Goal: Task Accomplishment & Management: Manage account settings

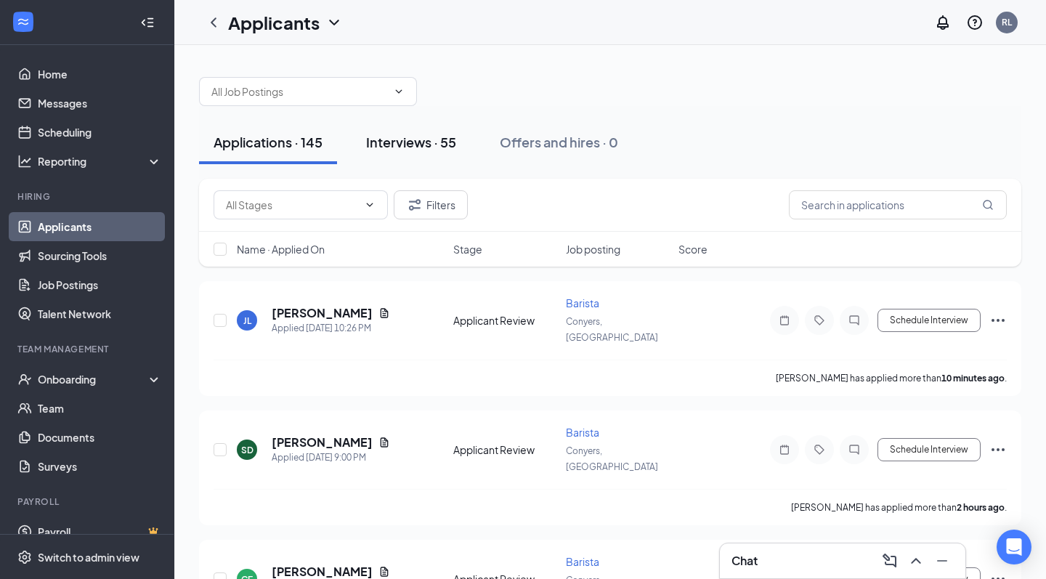
click at [437, 146] on div "Interviews · 55" at bounding box center [411, 142] width 90 height 18
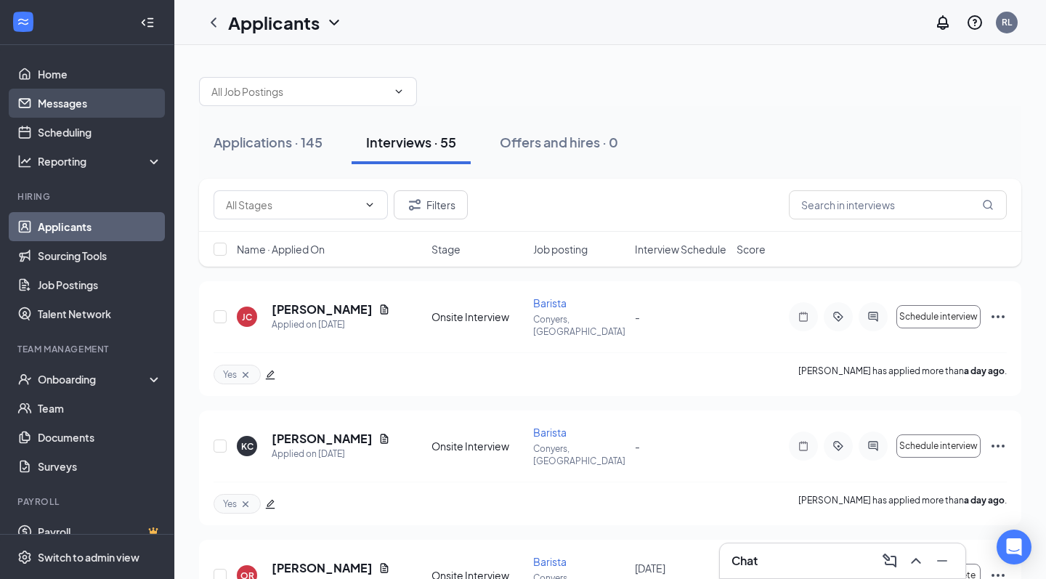
click at [110, 112] on link "Messages" at bounding box center [100, 103] width 124 height 29
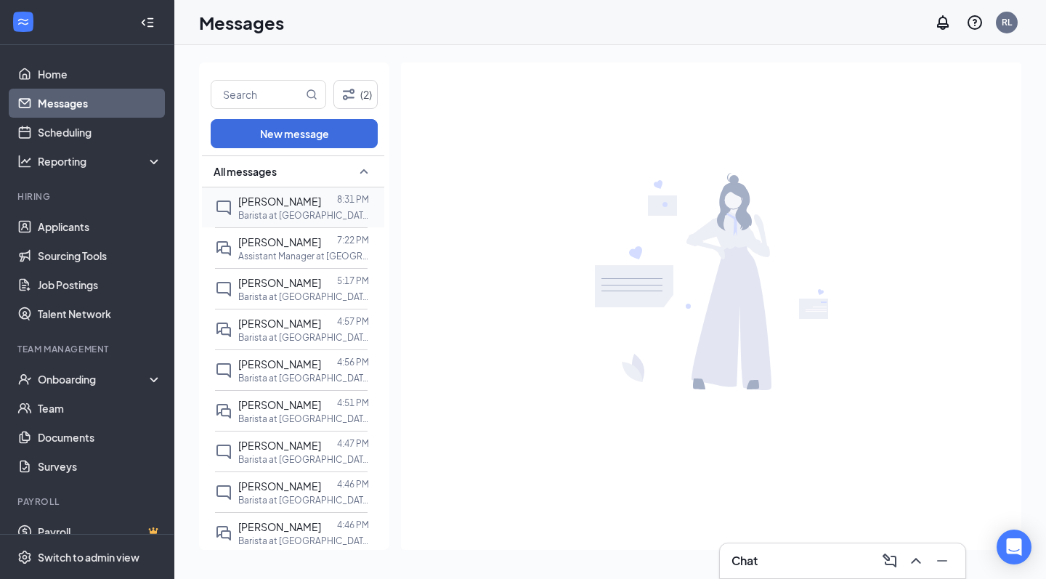
click at [276, 201] on span "Kaelyn Zanders" at bounding box center [279, 201] width 83 height 13
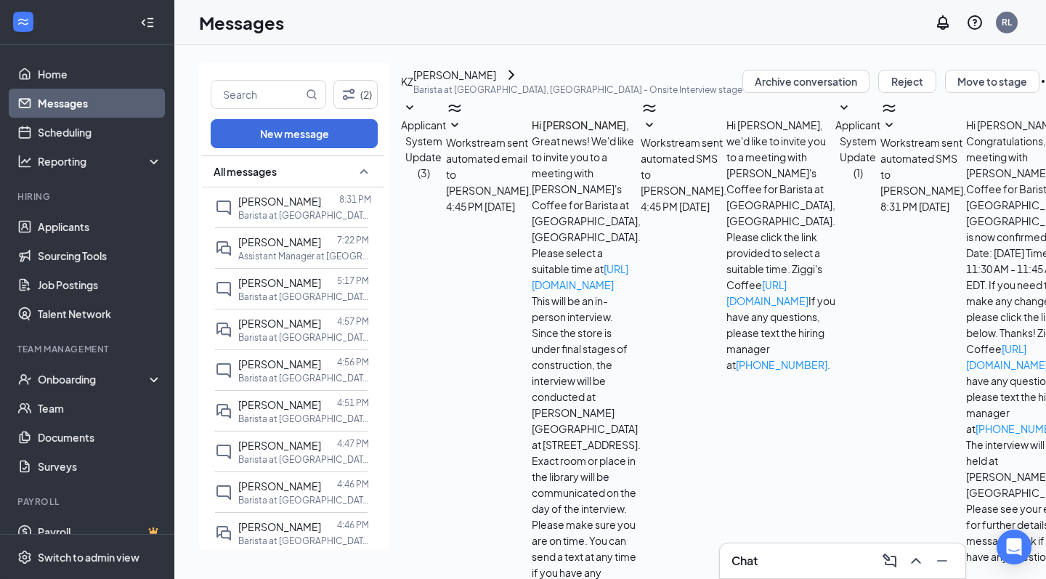
scroll to position [28, 0]
click at [880, 197] on span "Workstream sent automated SMS to Kaelyn Zanders." at bounding box center [923, 166] width 86 height 61
click at [288, 261] on p "Assistant Manager at Conyers, GA" at bounding box center [303, 256] width 131 height 12
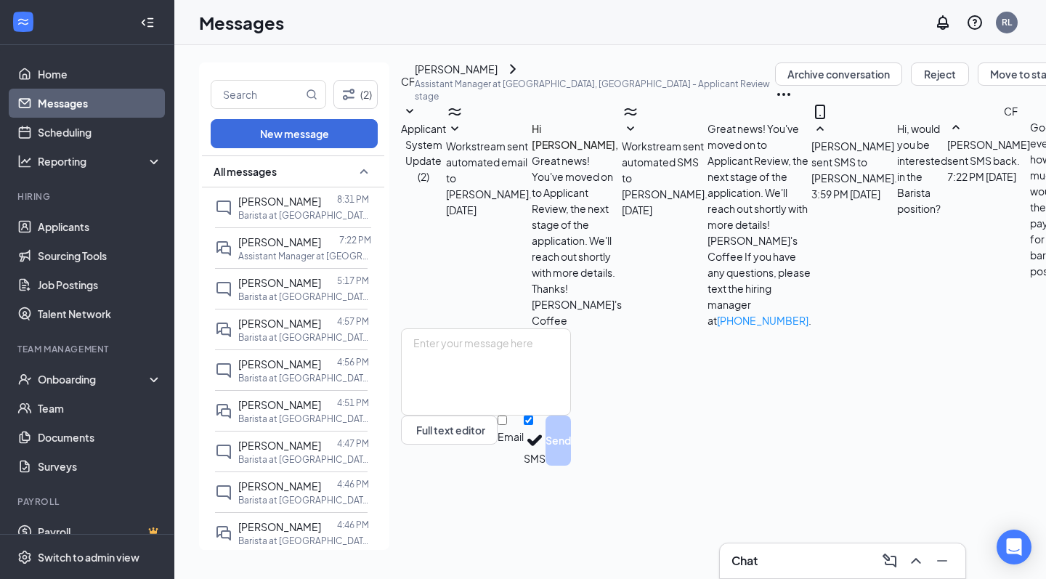
scroll to position [38, 0]
click at [249, 293] on p "Barista at Conyers, GA" at bounding box center [303, 297] width 131 height 12
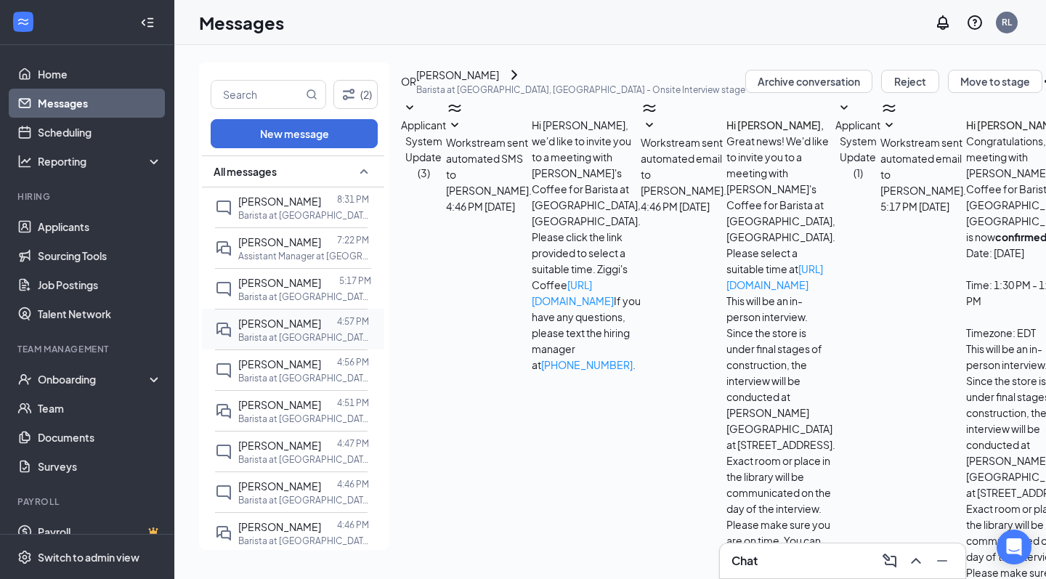
scroll to position [28, 0]
click at [279, 322] on span "Alyssa Perez" at bounding box center [279, 323] width 83 height 13
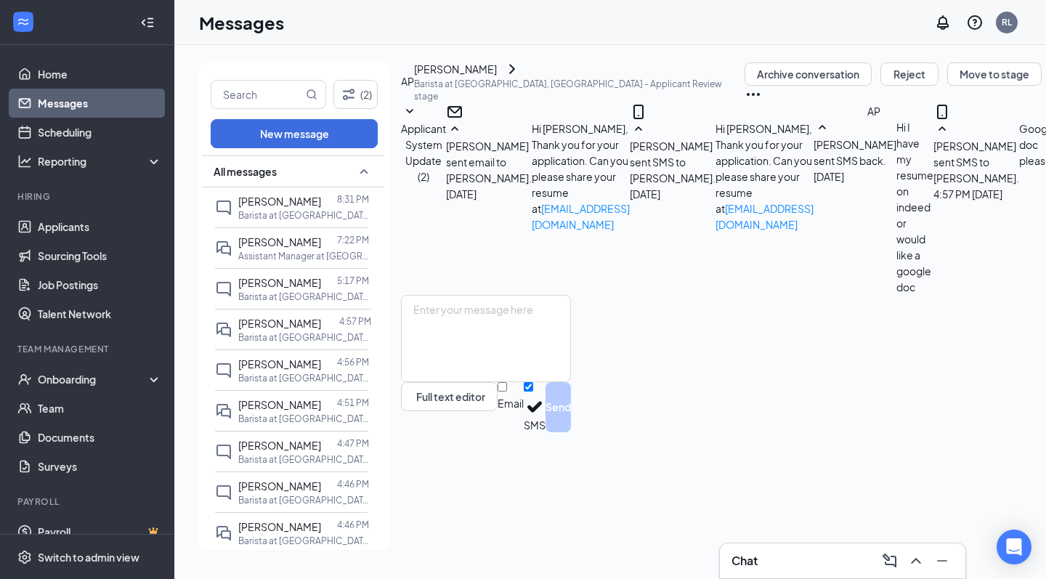
scroll to position [148, 0]
click at [279, 401] on span "lanaie burrage" at bounding box center [279, 404] width 83 height 13
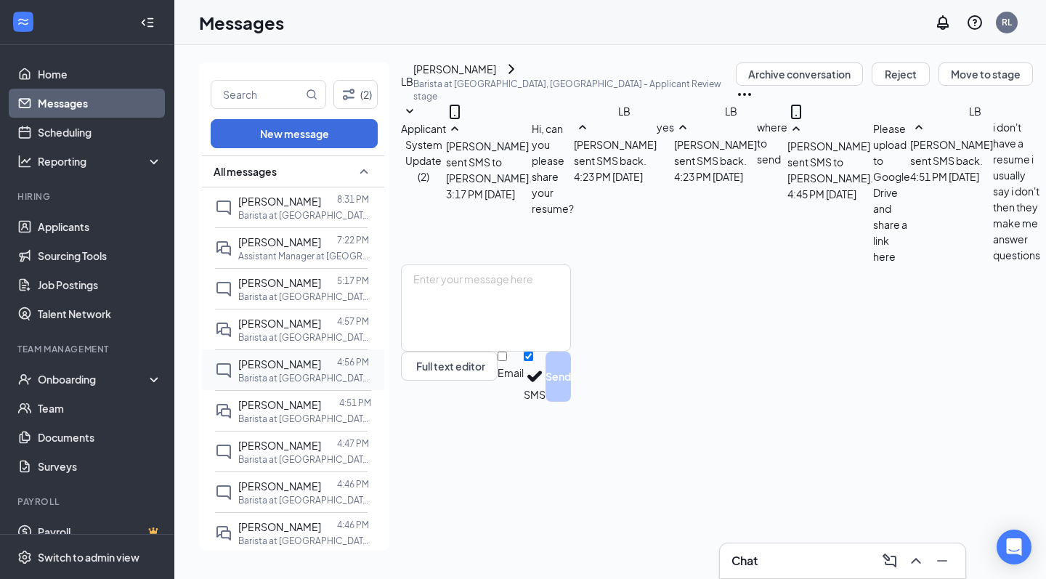
scroll to position [179, 0]
click at [92, 73] on link "Home" at bounding box center [100, 74] width 124 height 29
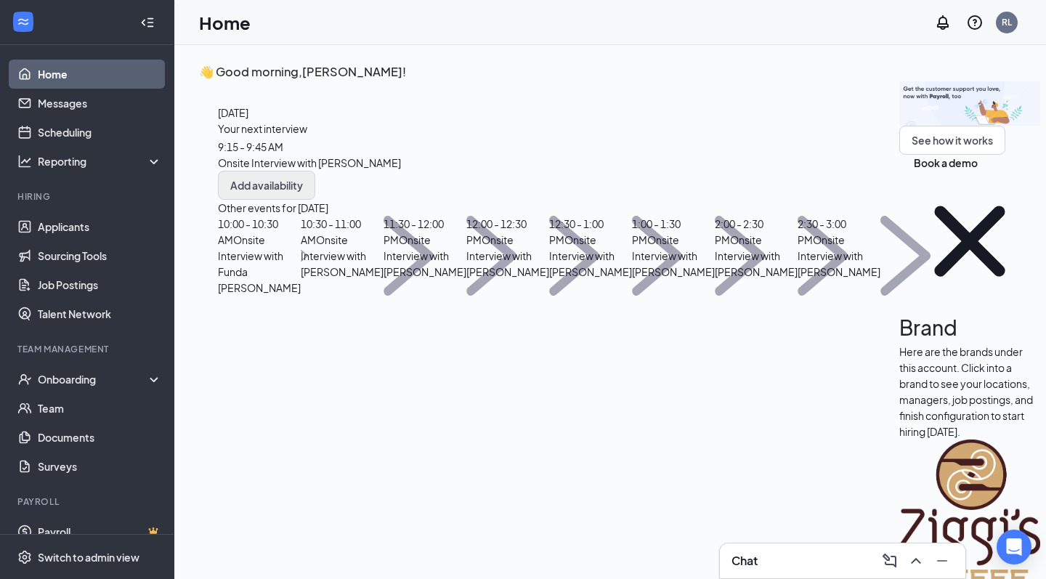
click at [315, 200] on button "Add availability" at bounding box center [266, 185] width 97 height 29
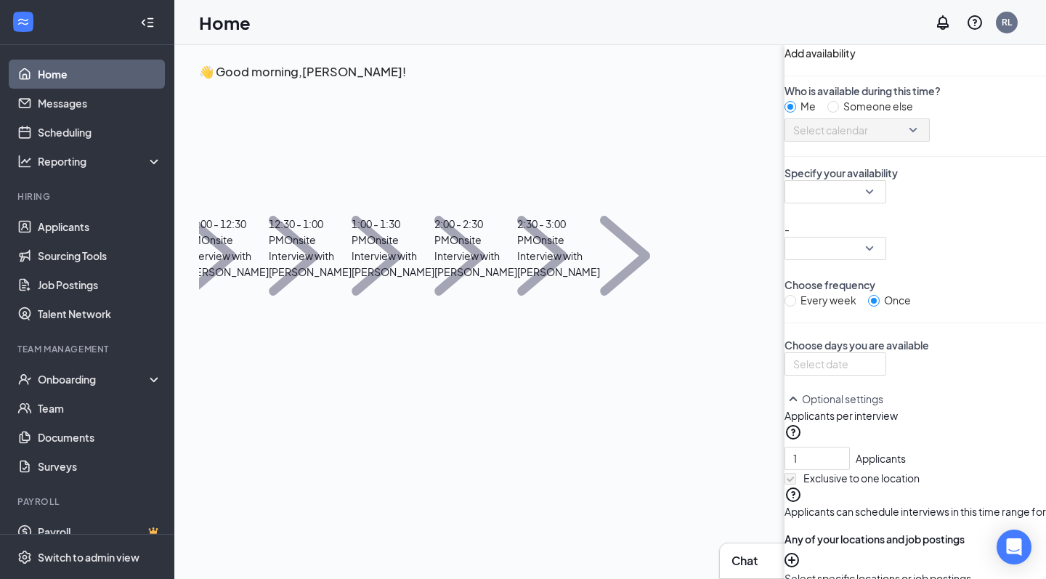
scroll to position [6, 0]
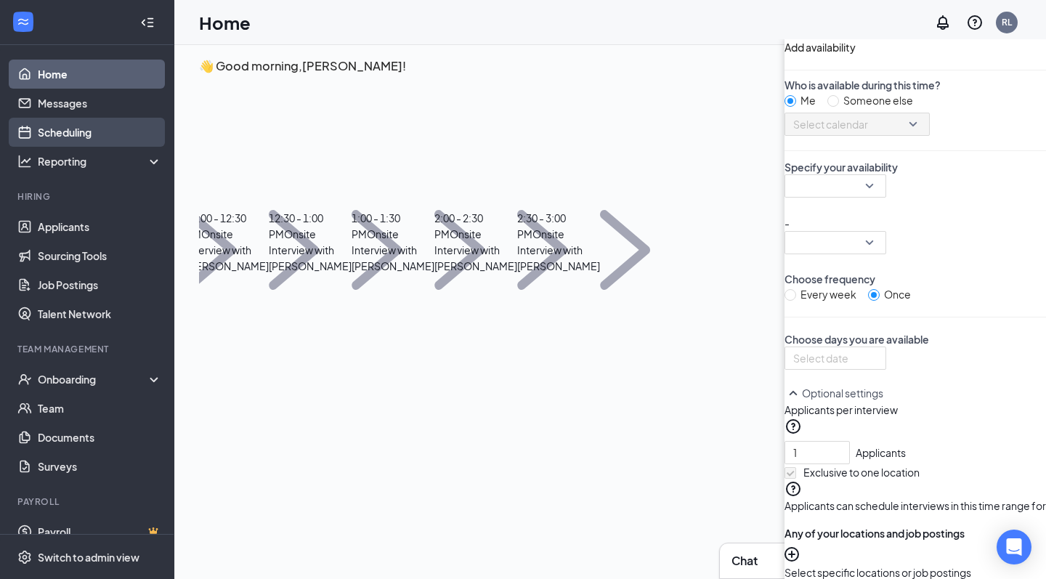
click at [73, 131] on link "Scheduling" at bounding box center [100, 132] width 124 height 29
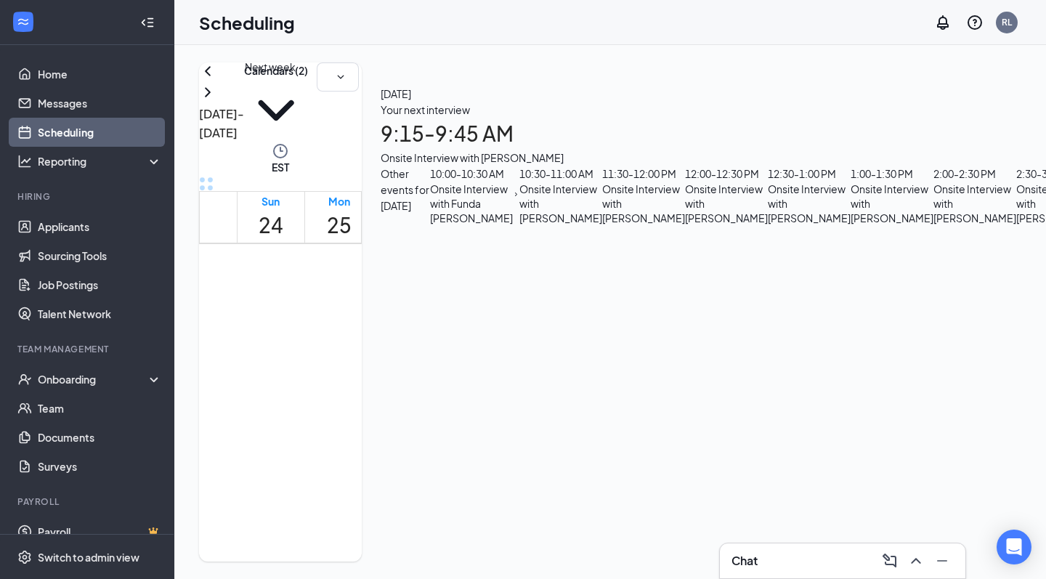
click at [216, 94] on icon "ChevronRight" at bounding box center [207, 92] width 17 height 17
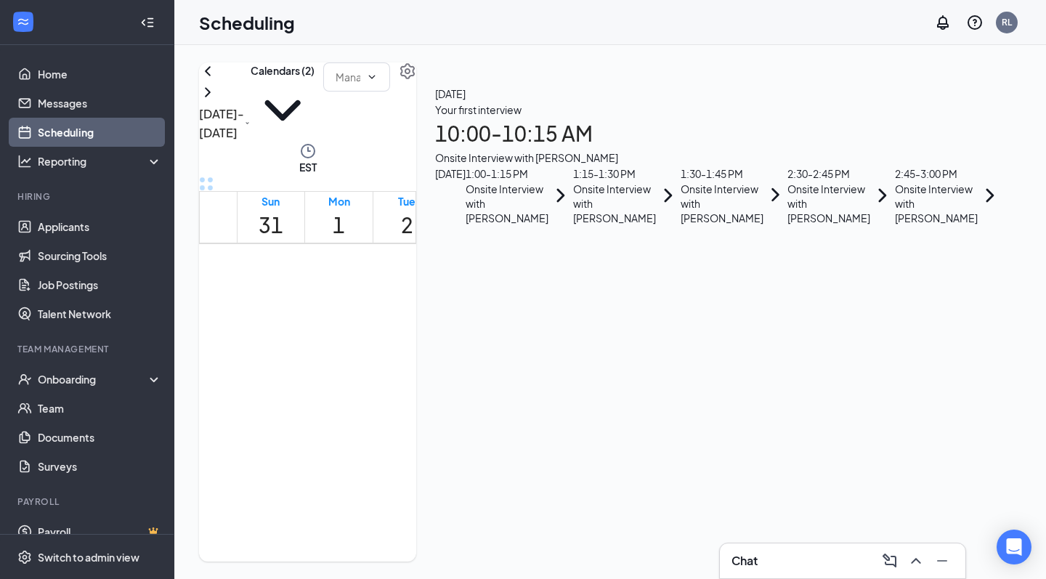
scroll to position [1084, 0]
click at [506, 118] on div at bounding box center [506, 104] width 0 height 27
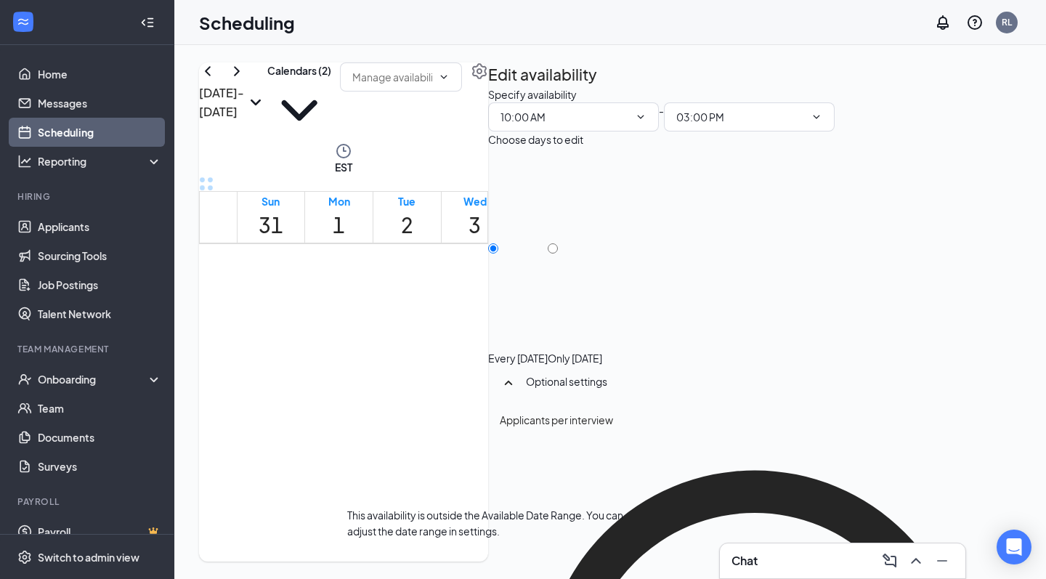
scroll to position [884, 0]
click at [506, 291] on div at bounding box center [506, 304] width 0 height 27
click at [484, 341] on link "10:00 AM-3:00 PM" at bounding box center [475, 500] width 64 height 464
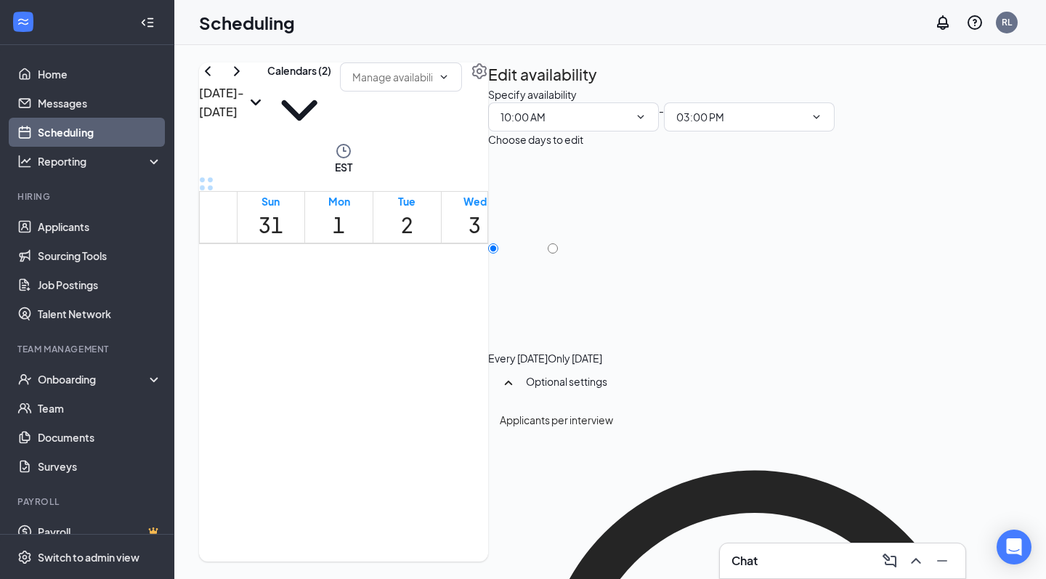
click at [597, 86] on h2 "Edit availability" at bounding box center [542, 74] width 109 height 24
click at [506, 288] on div at bounding box center [506, 274] width 0 height 27
click at [488, 86] on icon "TrashOutline" at bounding box center [488, 86] width 0 height 0
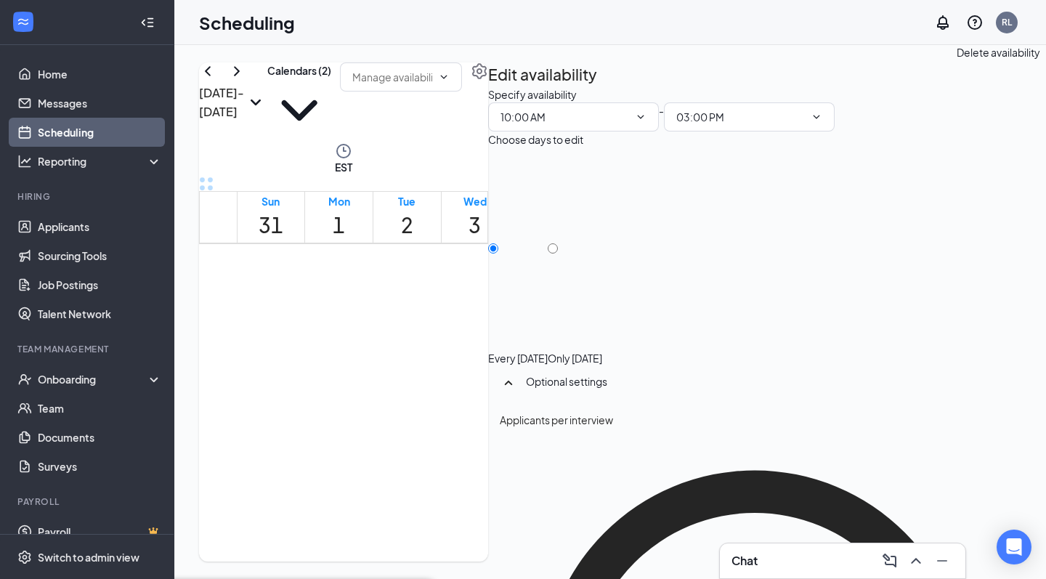
radio input "true"
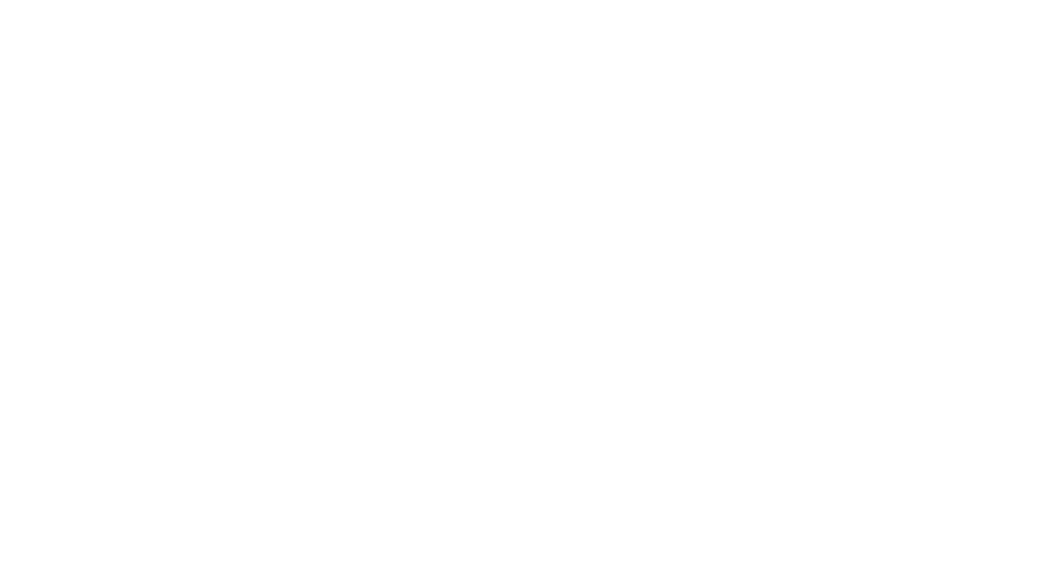
click at [699, 192] on body at bounding box center [523, 289] width 1046 height 579
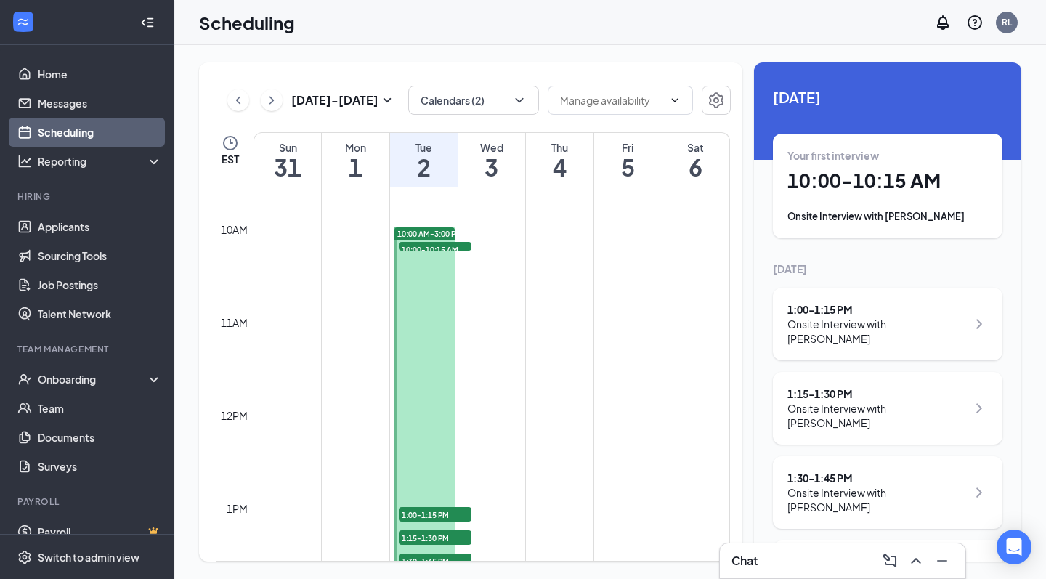
scroll to position [899, 0]
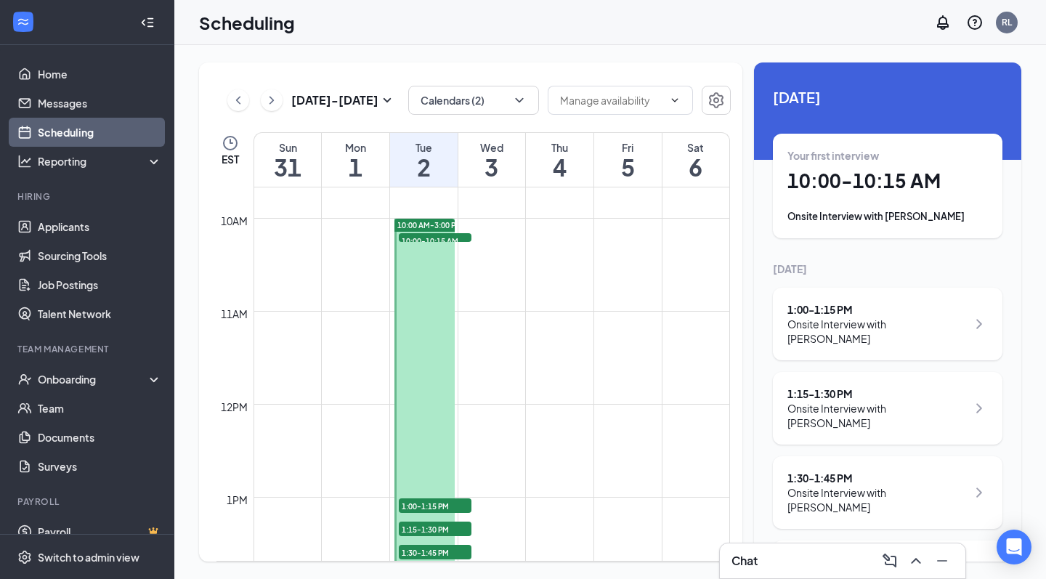
click at [243, 103] on icon "ChevronLeft" at bounding box center [238, 100] width 15 height 17
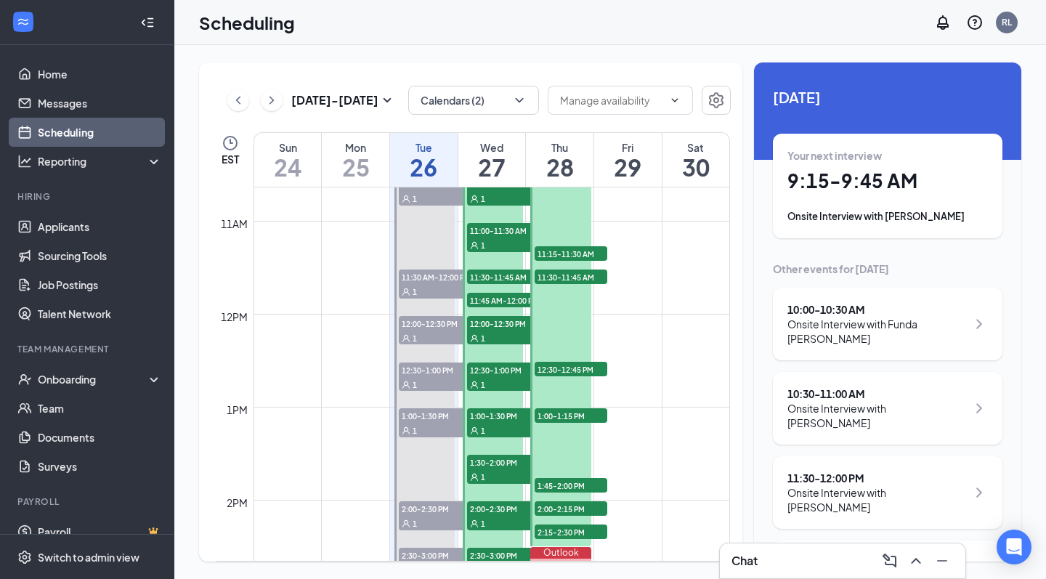
scroll to position [898, 0]
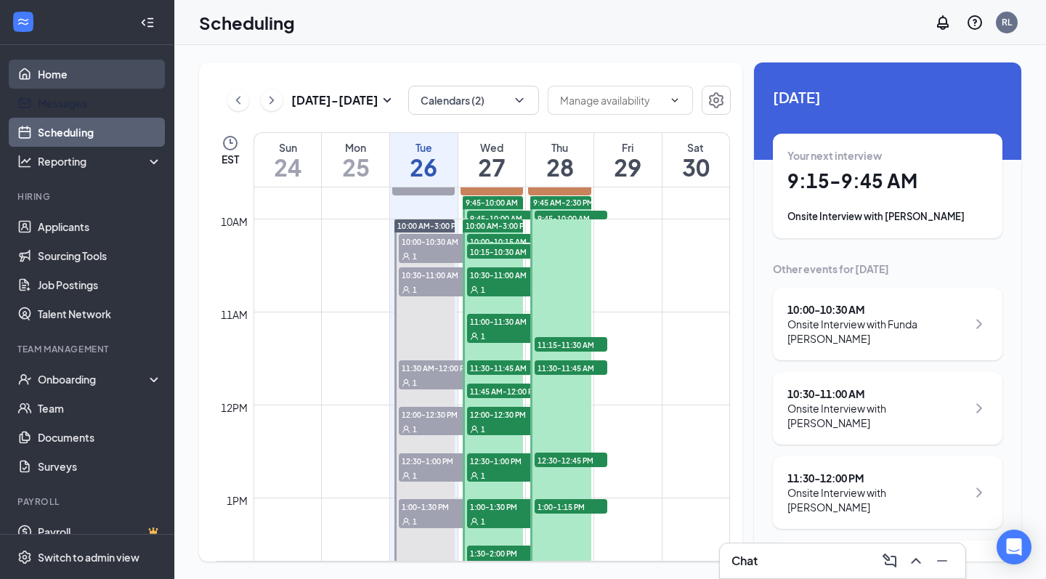
click at [38, 86] on link "Home" at bounding box center [100, 74] width 124 height 29
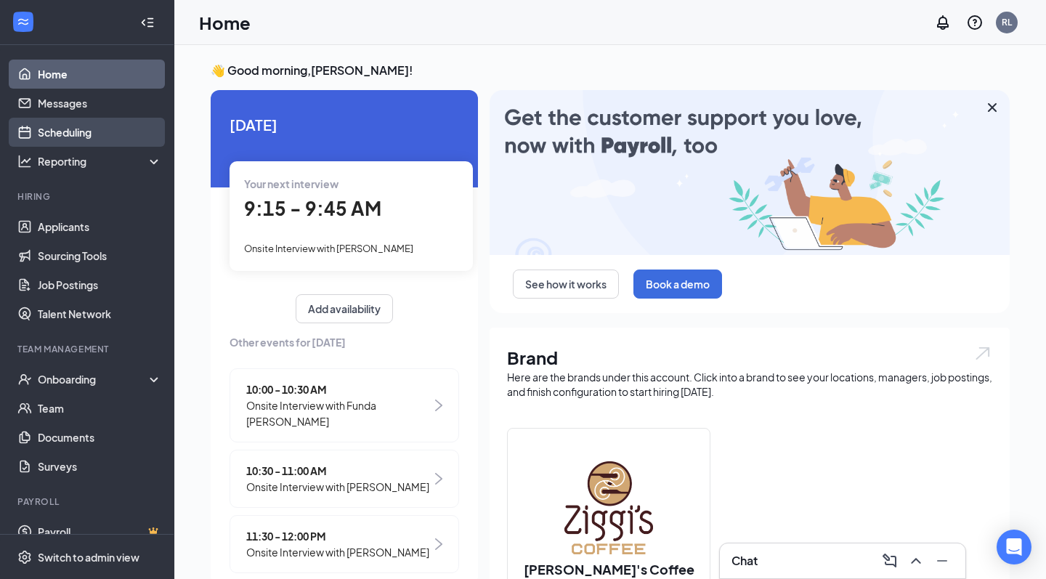
click at [83, 142] on link "Scheduling" at bounding box center [100, 132] width 124 height 29
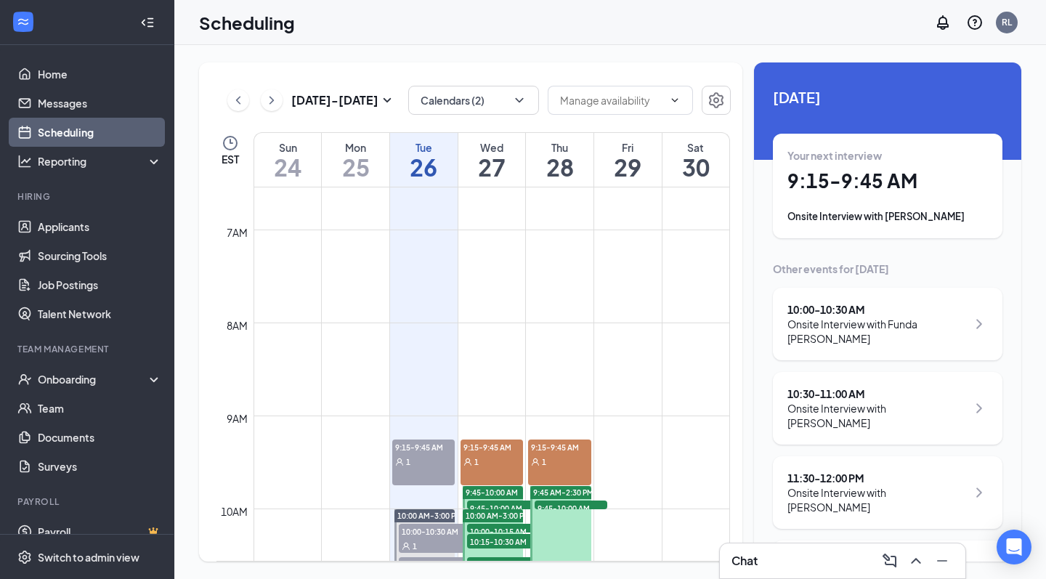
scroll to position [599, 0]
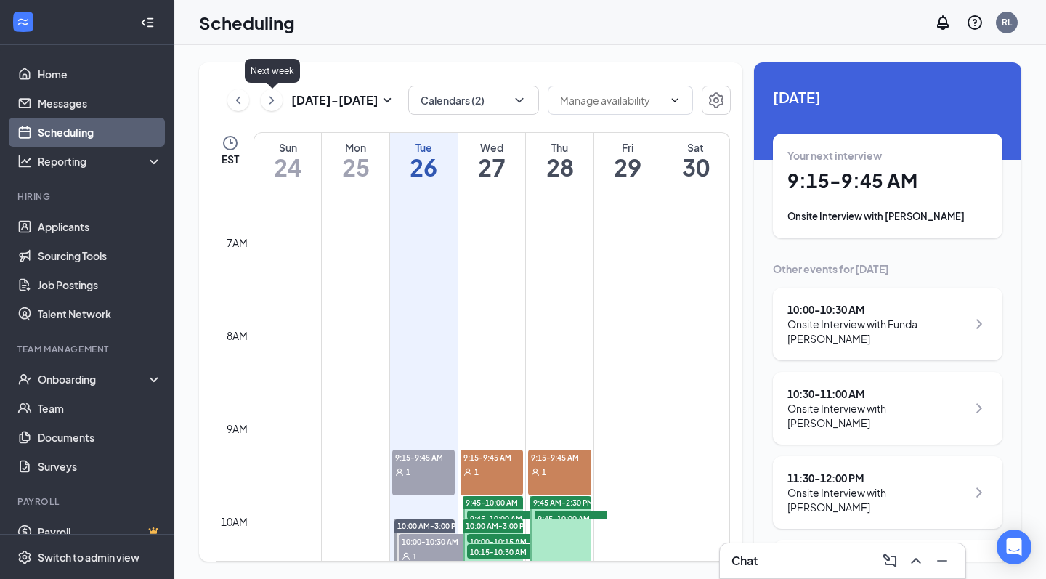
click at [276, 97] on icon "ChevronRight" at bounding box center [271, 100] width 15 height 17
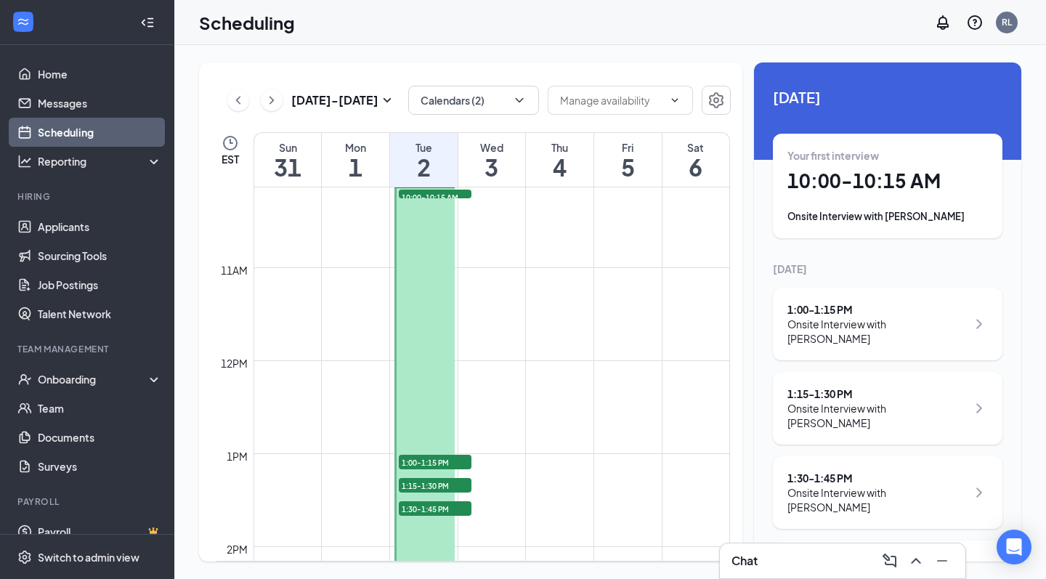
scroll to position [932, 0]
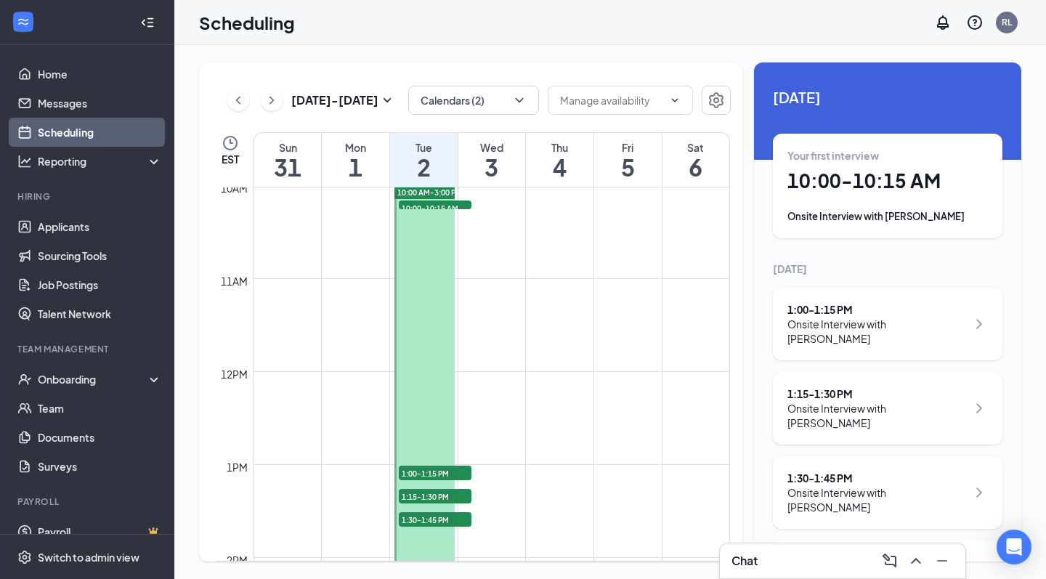
click at [443, 206] on span "10:00-10:15 AM" at bounding box center [435, 207] width 73 height 15
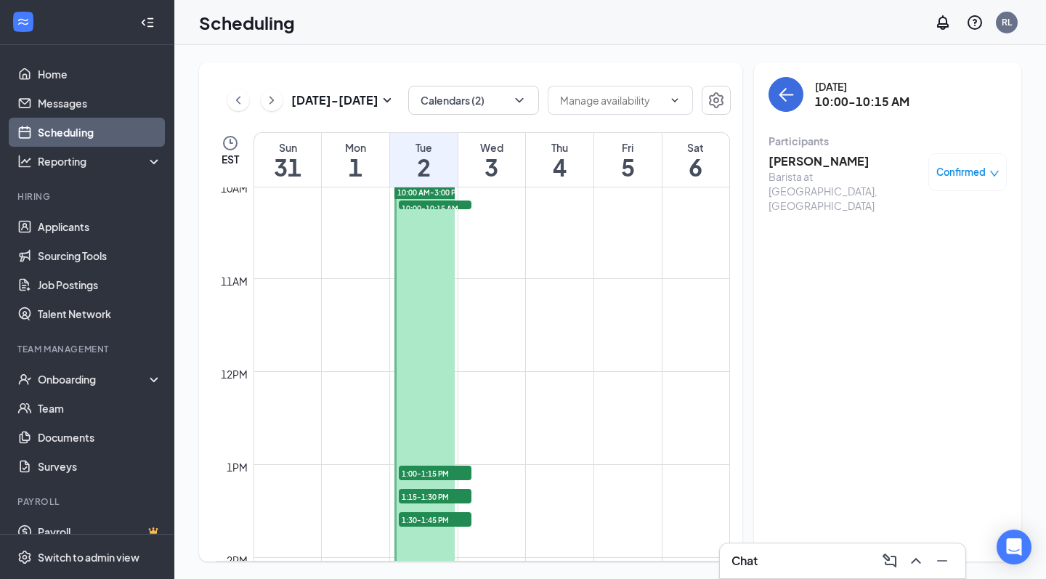
click at [968, 166] on span "Confirmed" at bounding box center [960, 172] width 49 height 15
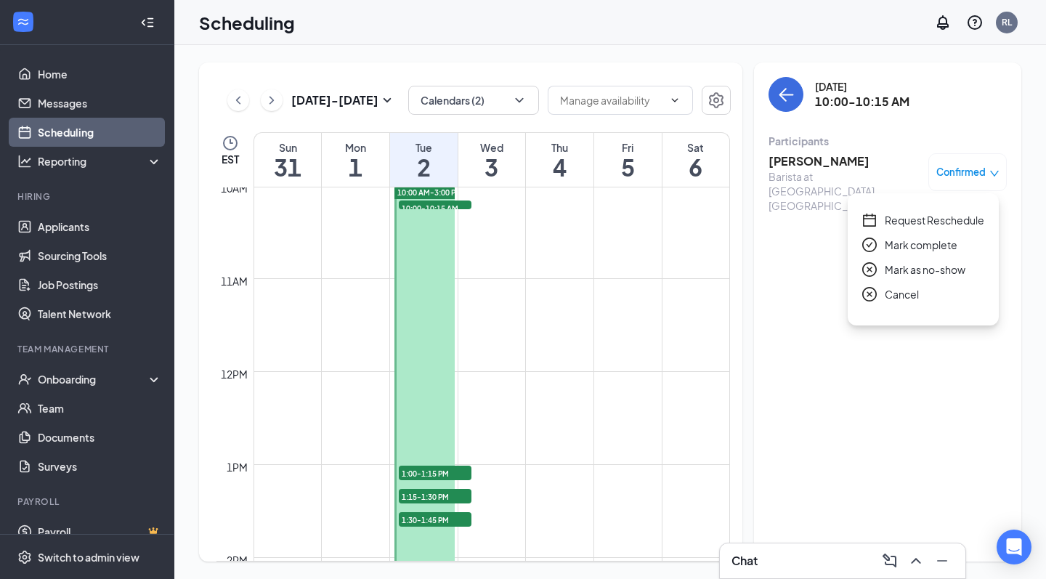
click at [933, 219] on span "Request Reschedule" at bounding box center [935, 220] width 100 height 16
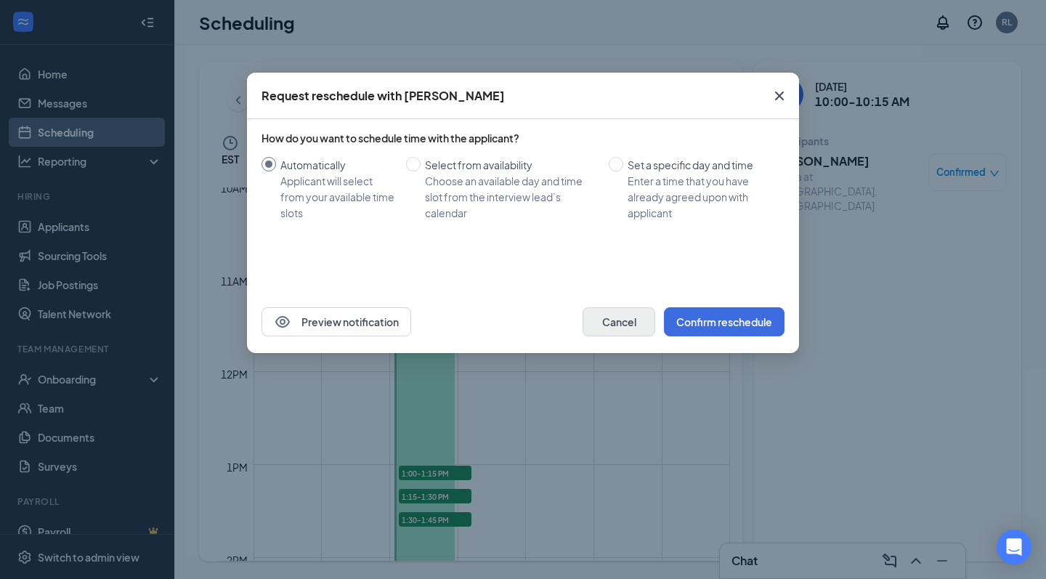
click at [628, 312] on button "Cancel" at bounding box center [619, 321] width 73 height 29
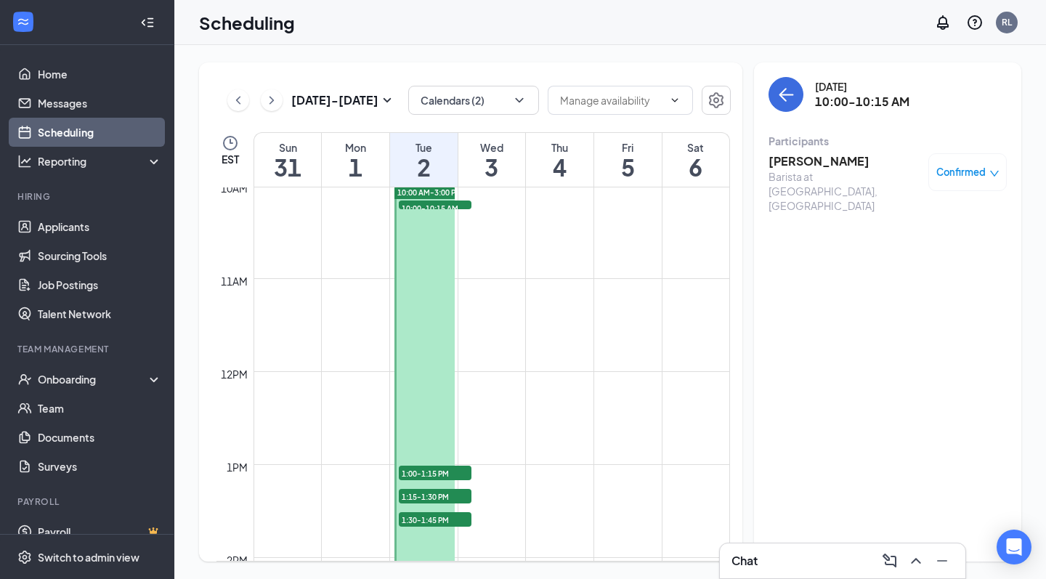
click at [421, 244] on div at bounding box center [424, 418] width 60 height 464
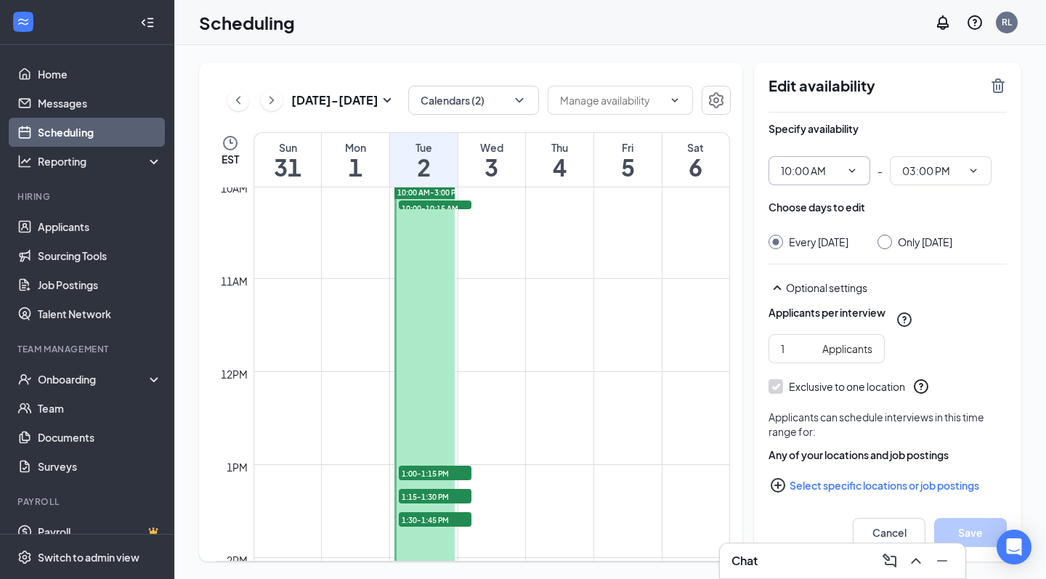
click at [843, 167] on span at bounding box center [850, 171] width 15 height 12
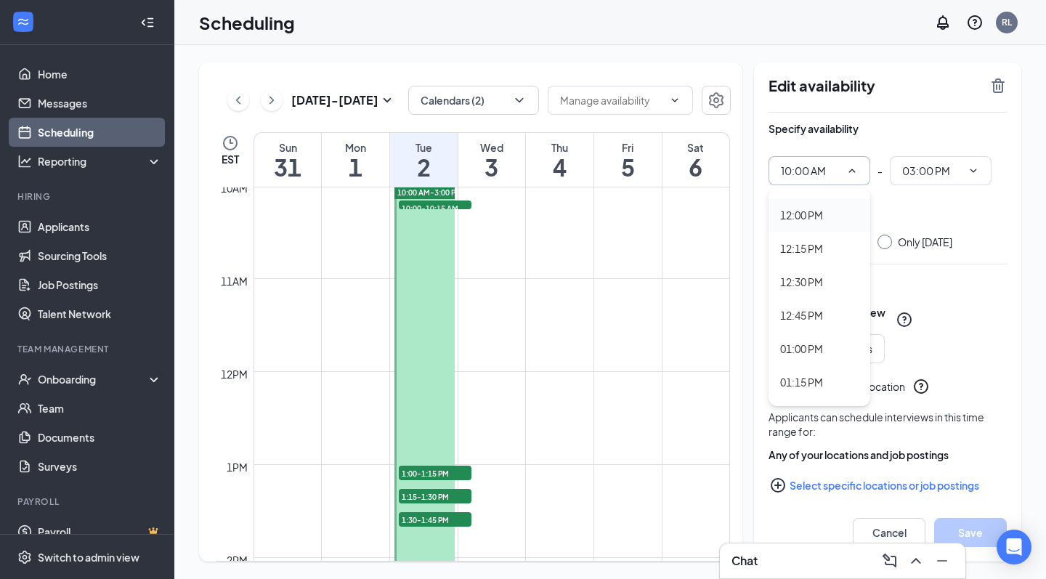
scroll to position [1695, 0]
click at [821, 242] on div "01:00 PM" at bounding box center [801, 247] width 43 height 16
type input "01:00 PM"
type input "06:00 PM"
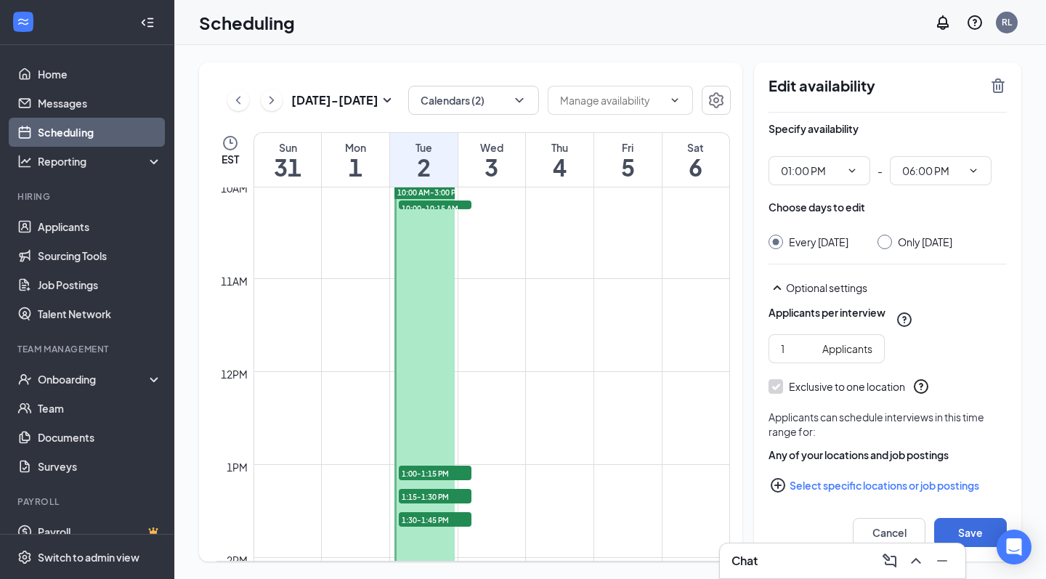
click at [892, 246] on div at bounding box center [884, 242] width 15 height 15
click at [888, 241] on input "Only Tuesday, Sep 2" at bounding box center [882, 240] width 10 height 10
radio input "true"
radio input "false"
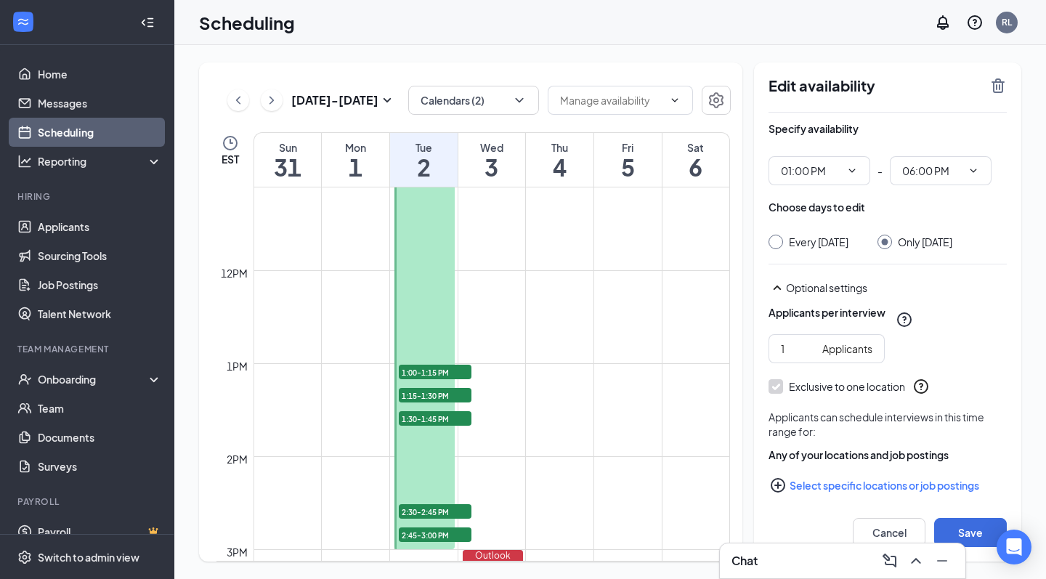
scroll to position [1160, 0]
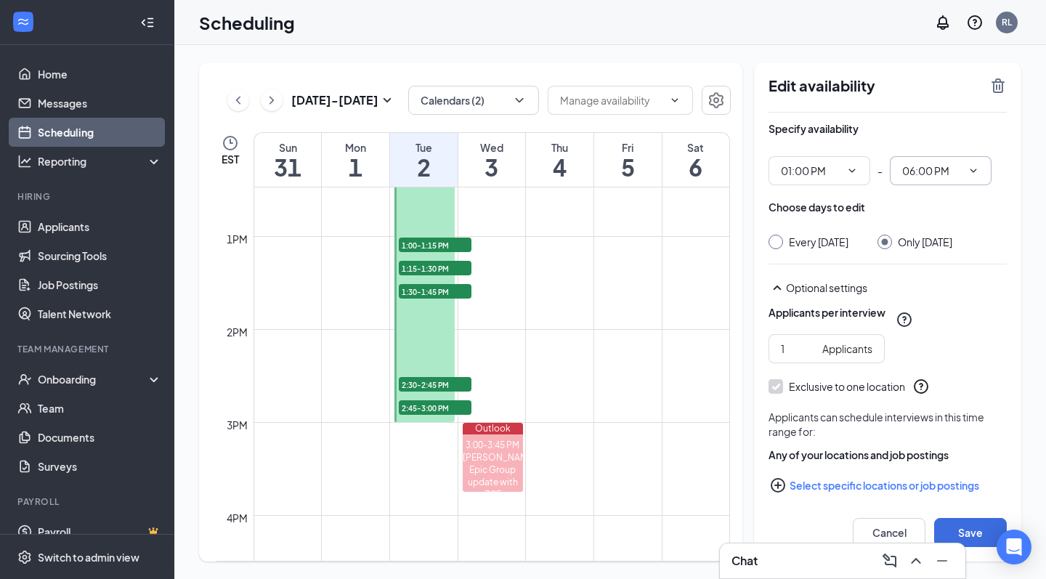
click at [965, 166] on span at bounding box center [972, 171] width 15 height 12
click at [938, 226] on div "03:00 PM" at bounding box center [922, 223] width 43 height 16
type input "03:00 PM"
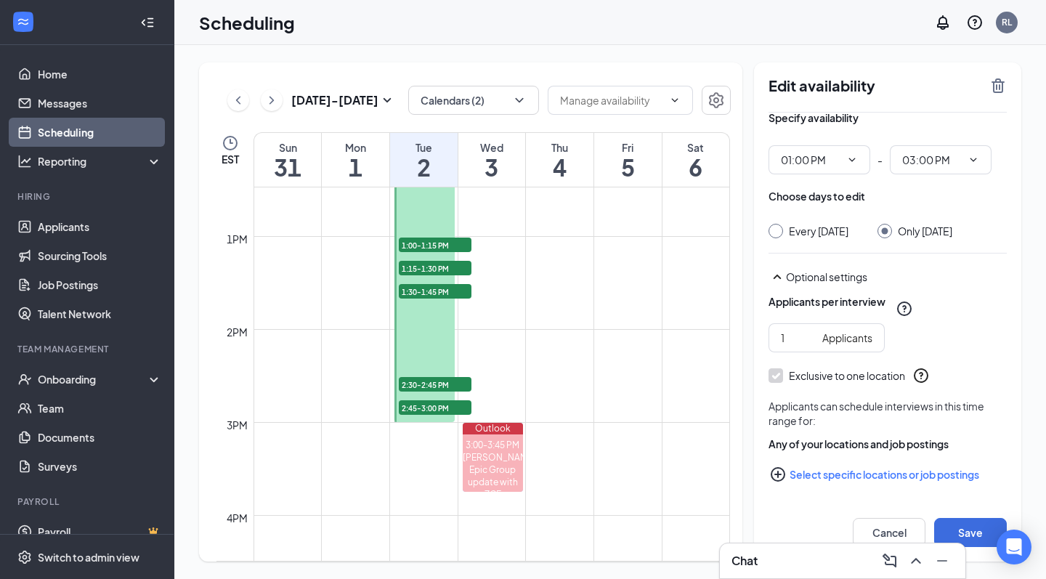
scroll to position [11, 0]
click at [952, 528] on button "Save" at bounding box center [970, 532] width 73 height 29
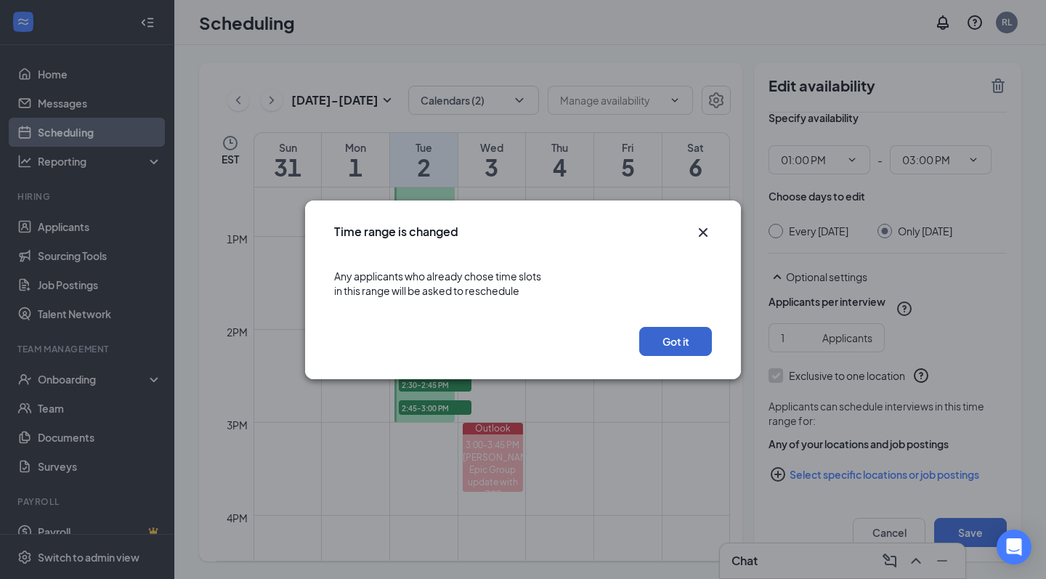
click at [685, 346] on button "Got it" at bounding box center [675, 341] width 73 height 29
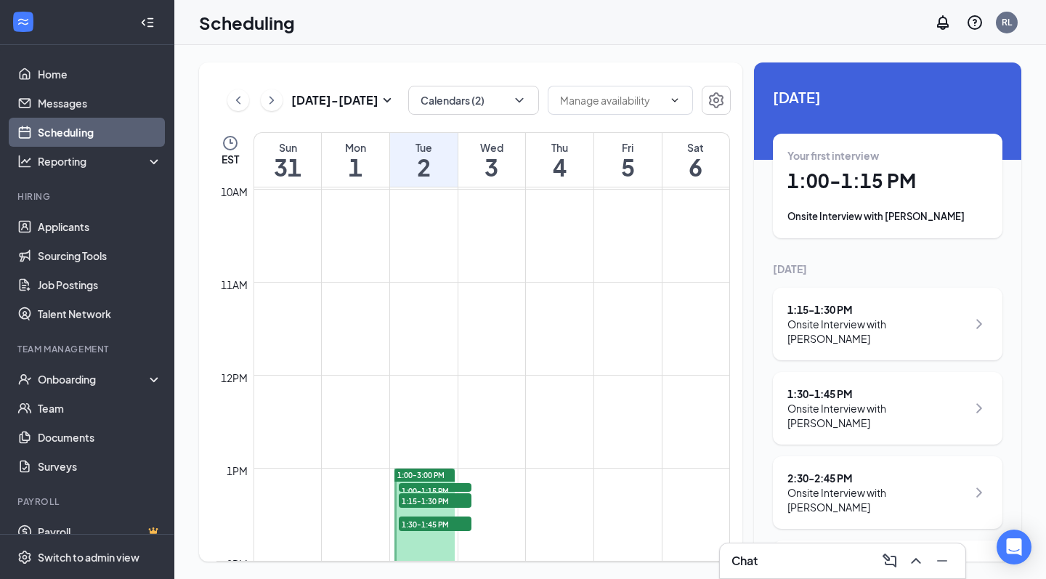
scroll to position [1015, 0]
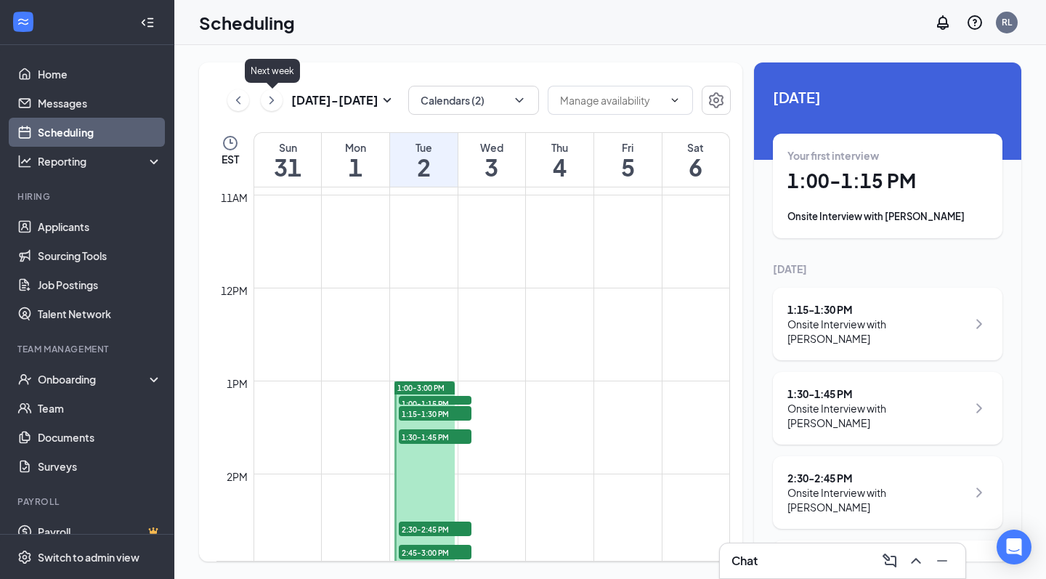
click at [272, 94] on icon "ChevronRight" at bounding box center [271, 100] width 15 height 17
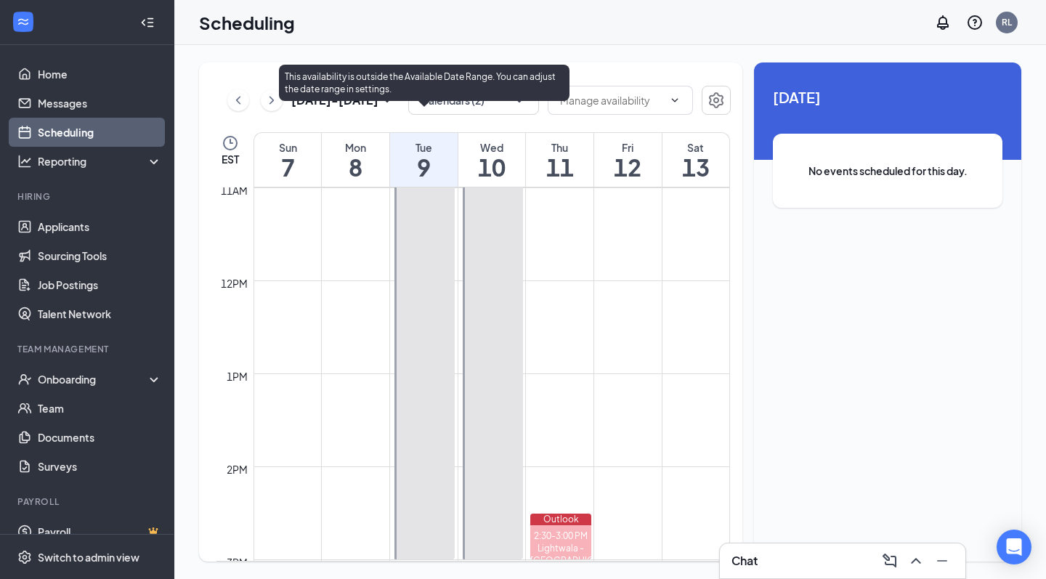
scroll to position [1030, 0]
click at [431, 304] on div at bounding box center [424, 320] width 60 height 464
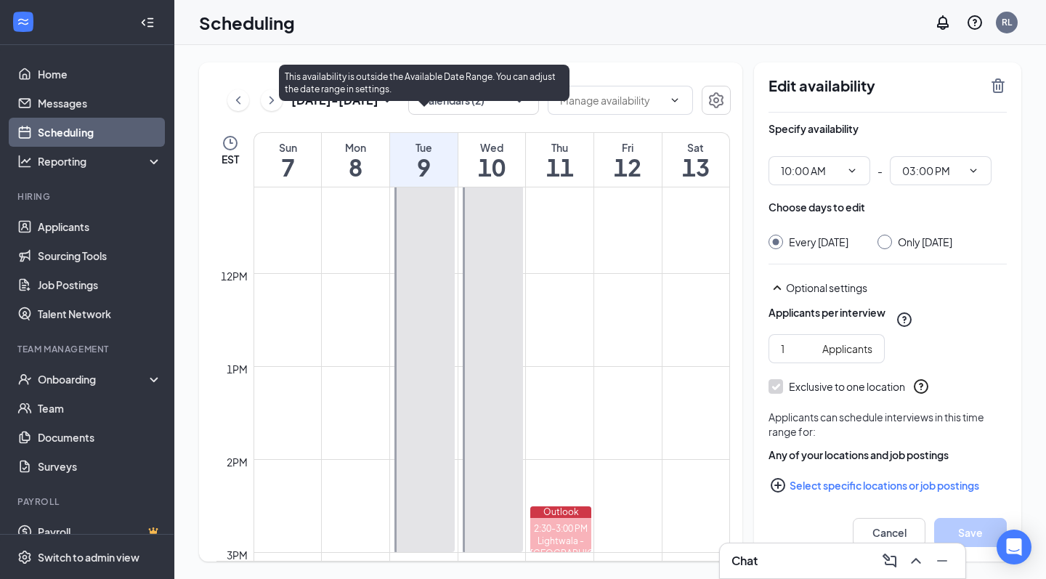
click at [431, 304] on div at bounding box center [424, 320] width 60 height 464
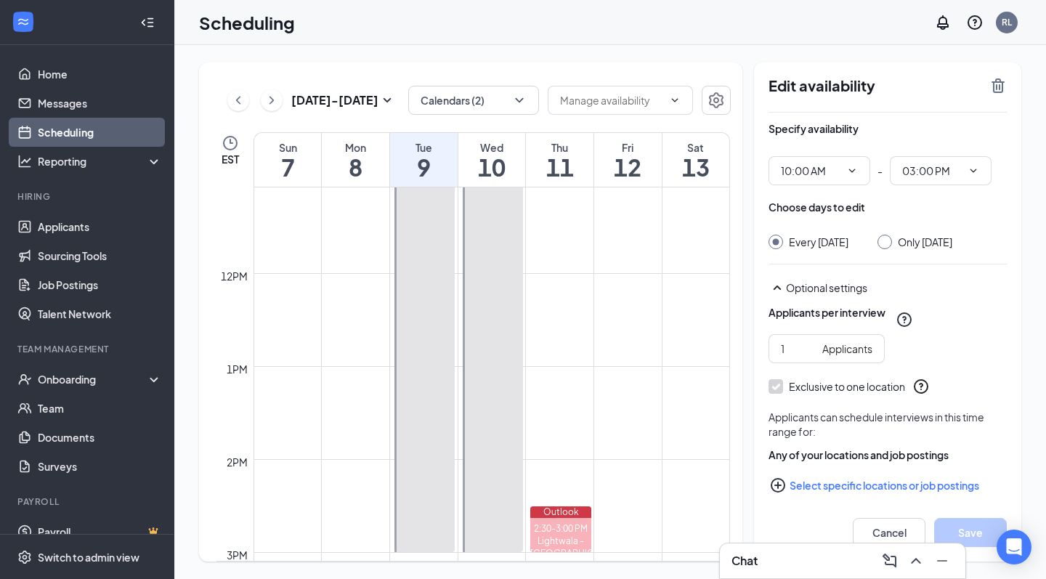
click at [928, 247] on div "Only Tuesday, Sep 9" at bounding box center [925, 242] width 54 height 15
click at [888, 245] on input "Only Tuesday, Sep 9" at bounding box center [882, 240] width 10 height 10
radio input "true"
click at [830, 240] on div "Every Tuesday" at bounding box center [819, 242] width 60 height 15
click at [779, 240] on input "Every Tuesday" at bounding box center [773, 240] width 10 height 10
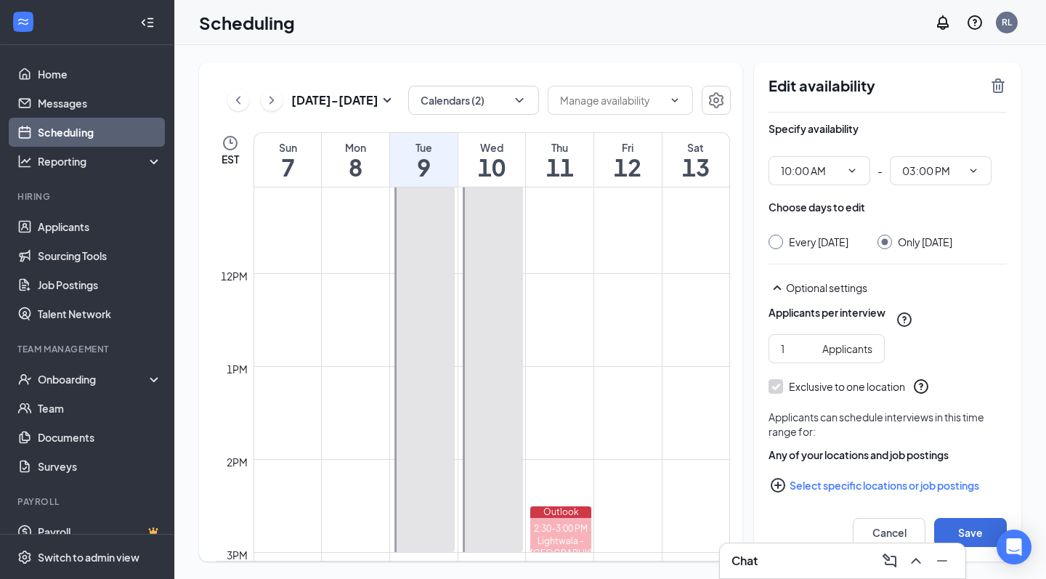
radio input "true"
click at [936, 240] on div "Only Tuesday, Sep 9" at bounding box center [925, 242] width 54 height 15
click at [888, 240] on input "Only Tuesday, Sep 9" at bounding box center [882, 240] width 10 height 10
radio input "true"
radio input "false"
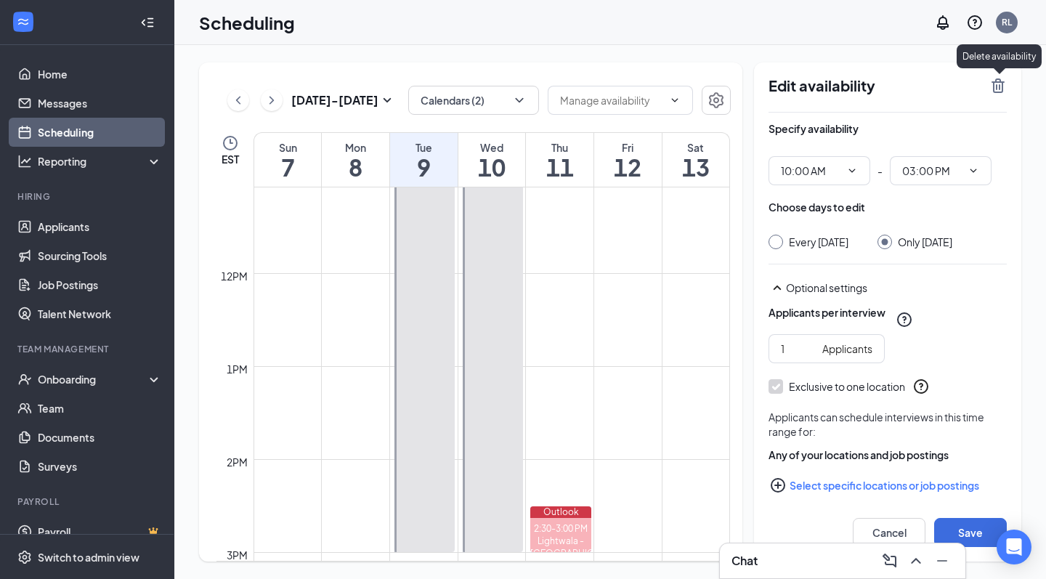
click at [997, 89] on icon "TrashOutline" at bounding box center [997, 85] width 13 height 15
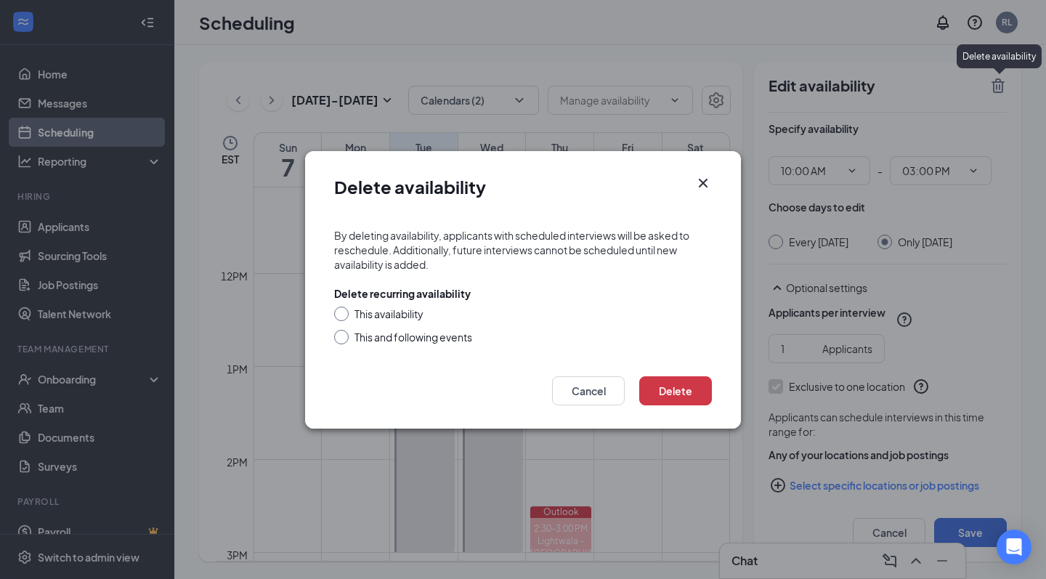
click at [414, 334] on div "This and following events" at bounding box center [413, 337] width 118 height 15
click at [344, 334] on input "This and following events" at bounding box center [339, 335] width 10 height 10
radio input "true"
click at [670, 394] on button "Delete" at bounding box center [675, 390] width 73 height 29
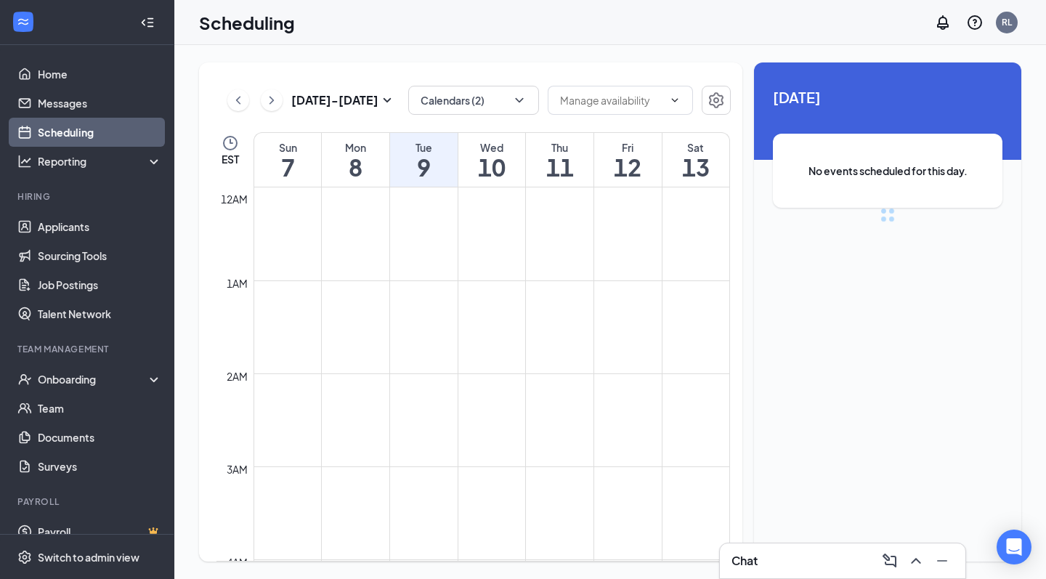
scroll to position [714, 0]
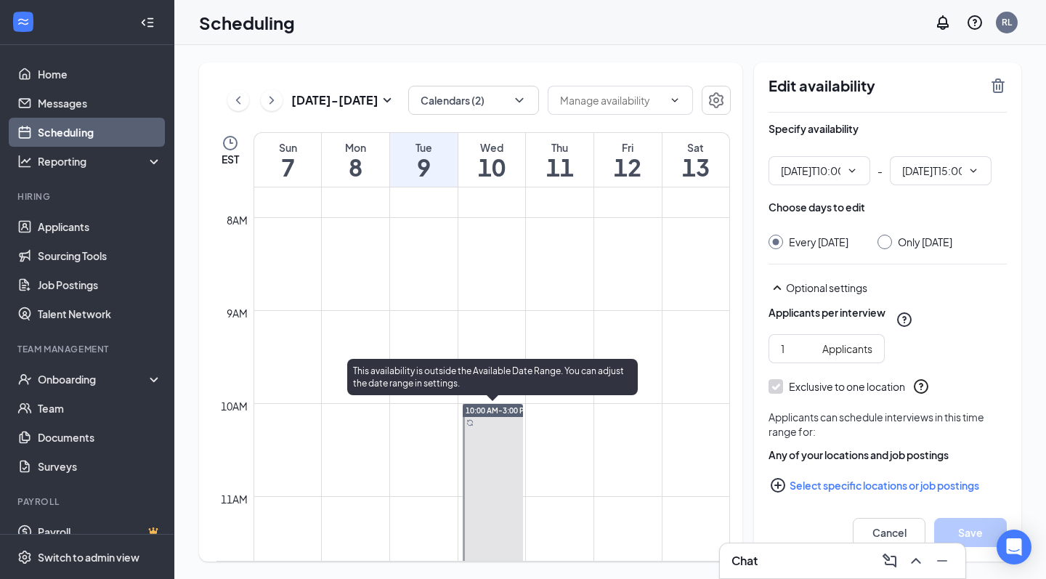
type input "10:00 AM"
type input "03:00 PM"
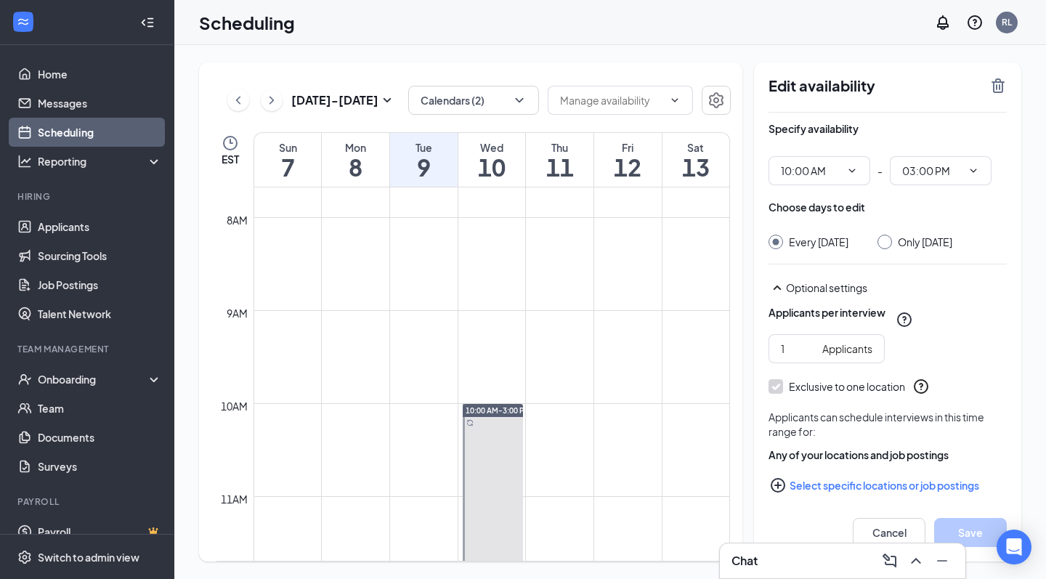
click at [922, 248] on div "Only Wednesday, Sep 10" at bounding box center [925, 242] width 54 height 15
click at [888, 245] on input "Only Wednesday, Sep 10" at bounding box center [882, 240] width 10 height 10
radio input "true"
radio input "false"
click at [998, 92] on icon "TrashOutline" at bounding box center [997, 85] width 13 height 15
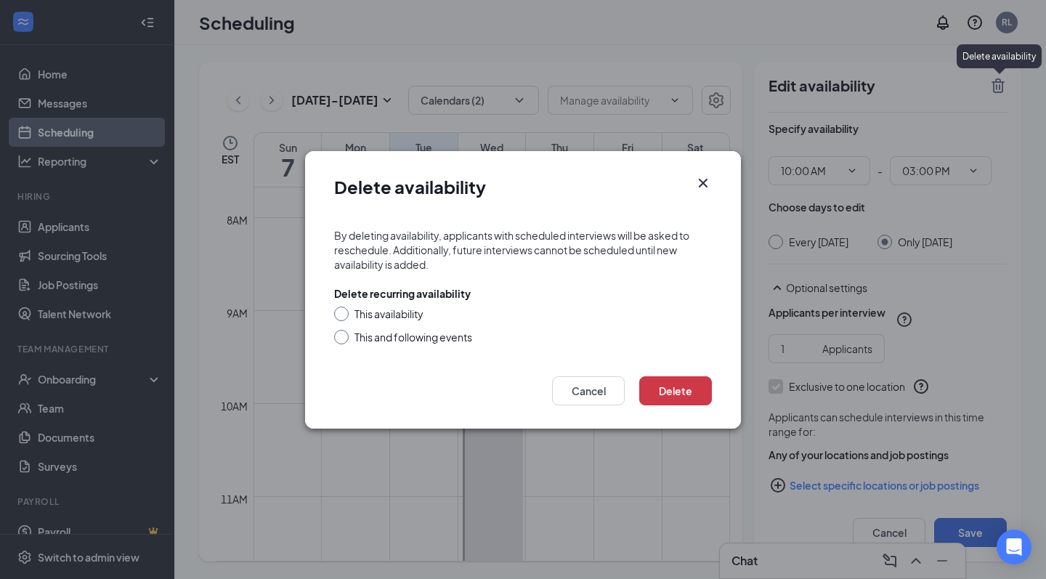
click at [418, 340] on div "This and following events" at bounding box center [413, 337] width 118 height 15
click at [344, 340] on input "This and following events" at bounding box center [339, 335] width 10 height 10
radio input "true"
click at [693, 395] on button "Delete" at bounding box center [675, 390] width 73 height 29
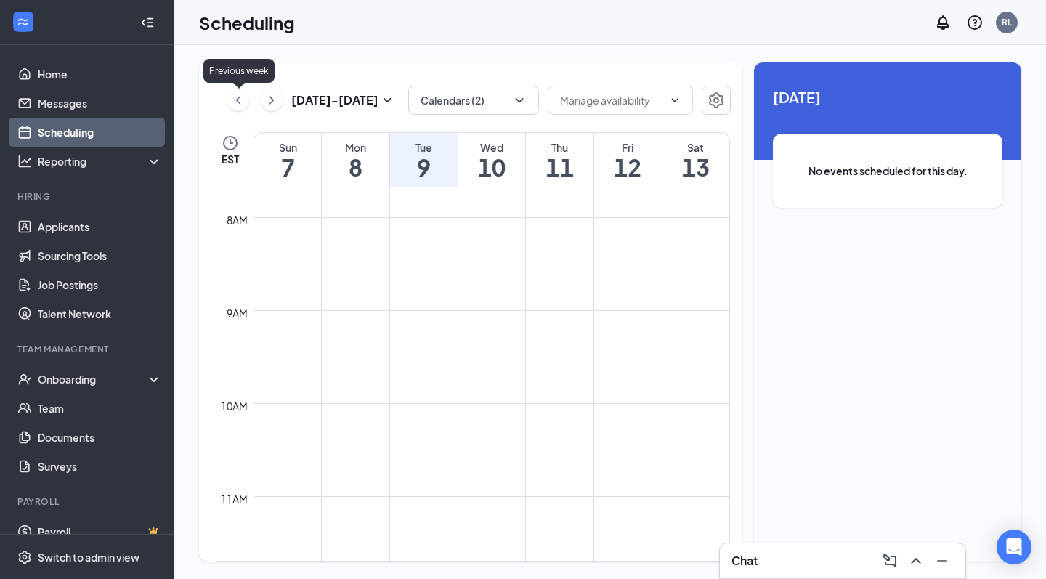
click at [234, 100] on icon "ChevronLeft" at bounding box center [238, 100] width 15 height 17
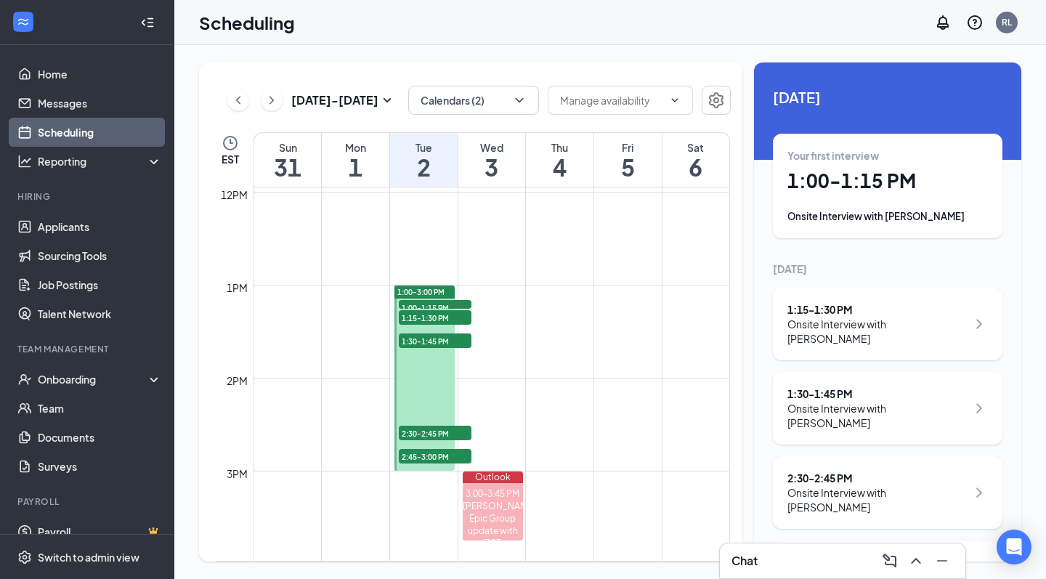
scroll to position [1113, 0]
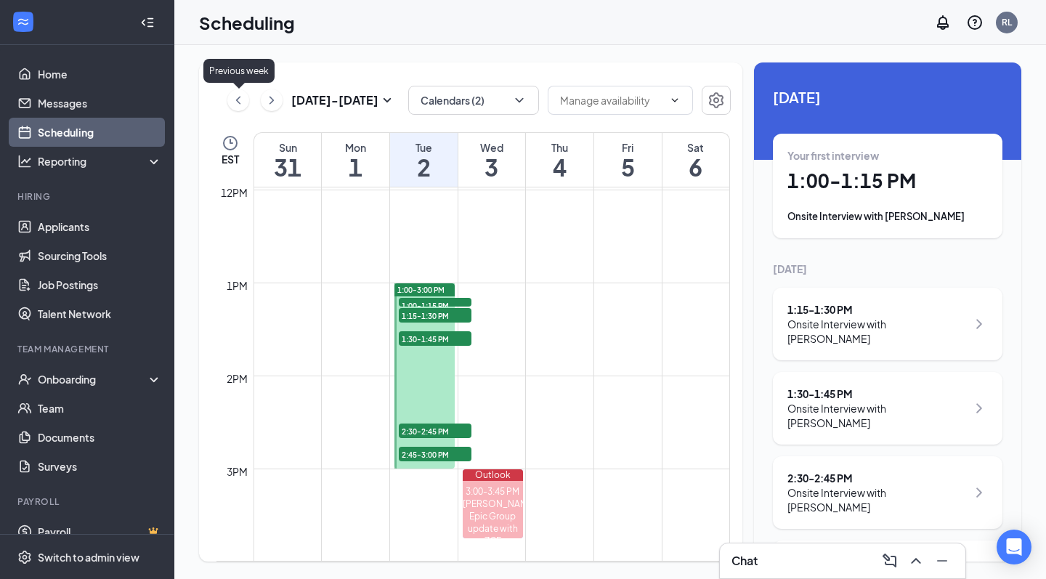
click at [241, 102] on icon "ChevronLeft" at bounding box center [238, 100] width 15 height 17
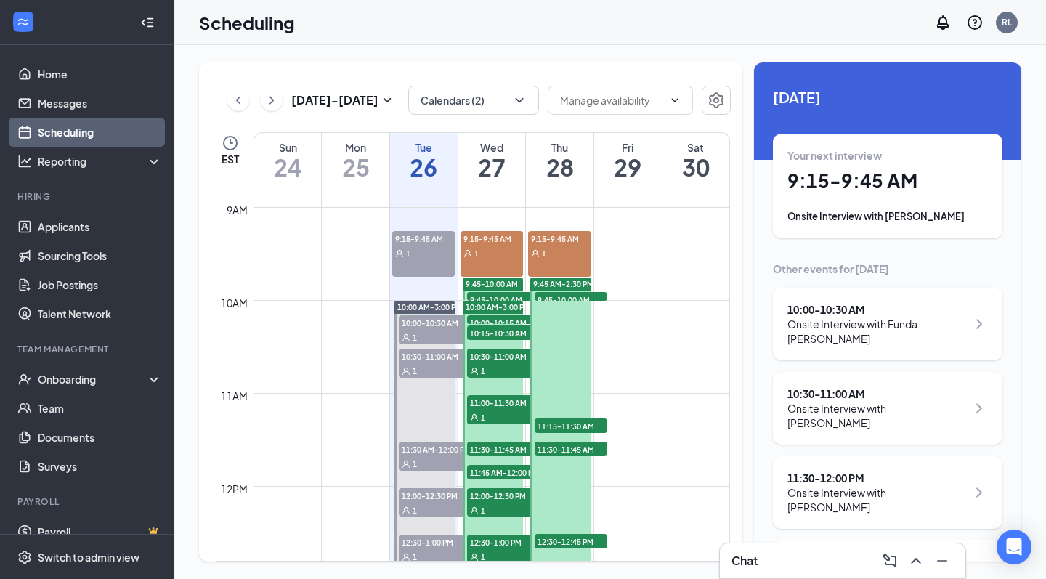
scroll to position [799, 0]
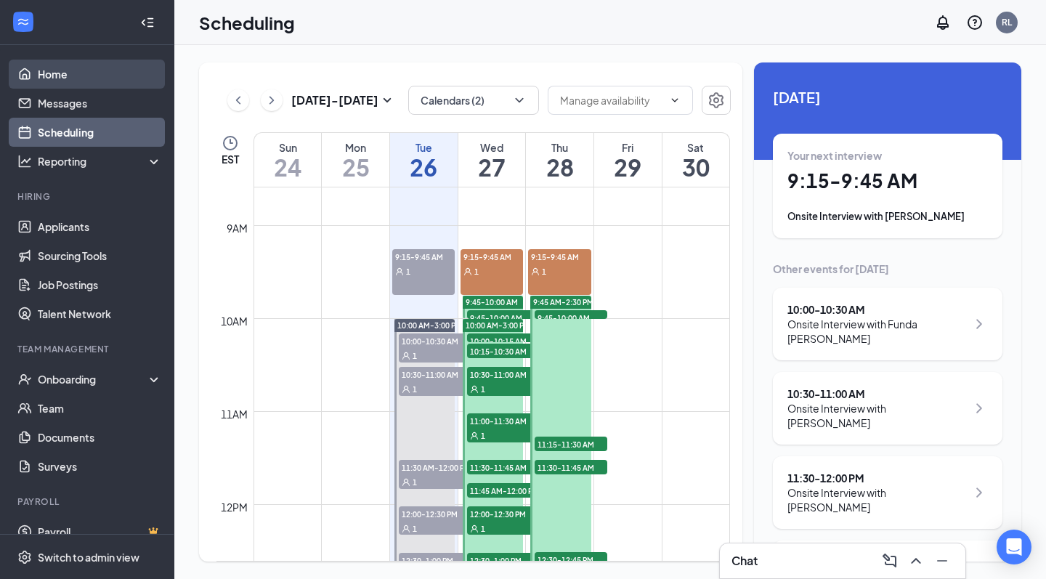
click at [90, 61] on link "Home" at bounding box center [100, 74] width 124 height 29
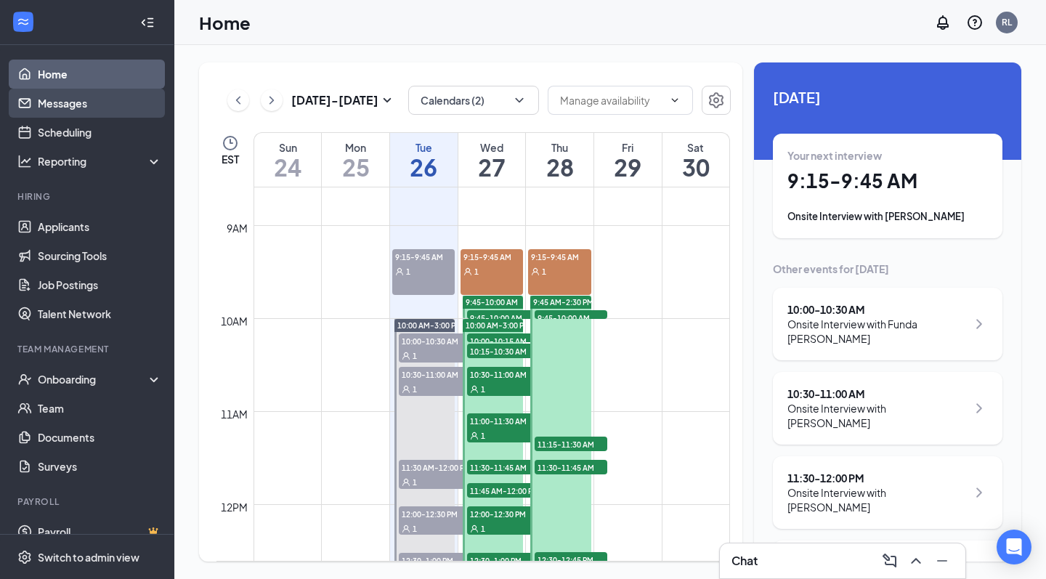
click at [71, 108] on link "Messages" at bounding box center [100, 103] width 124 height 29
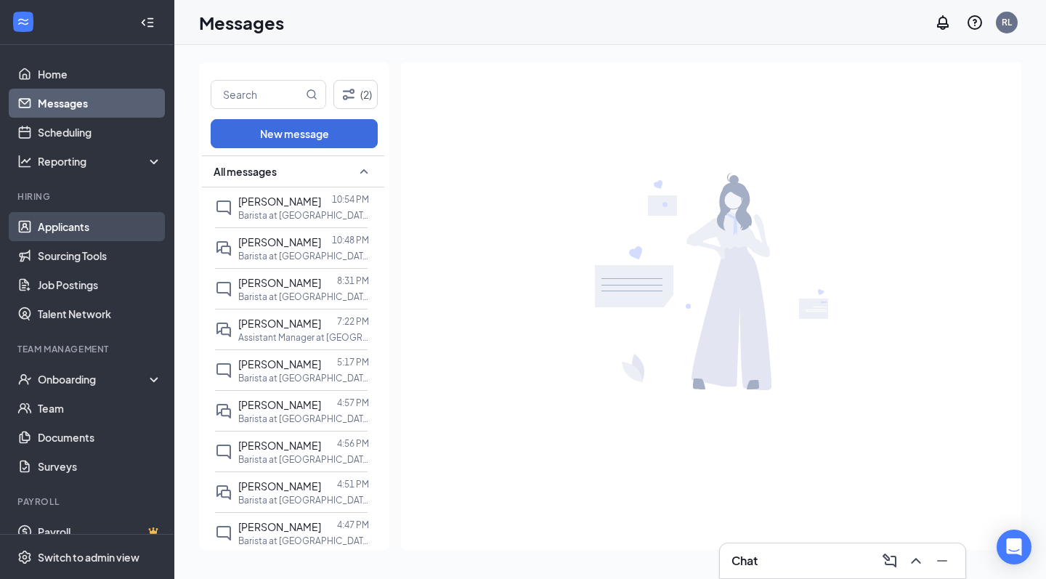
click at [73, 234] on link "Applicants" at bounding box center [100, 226] width 124 height 29
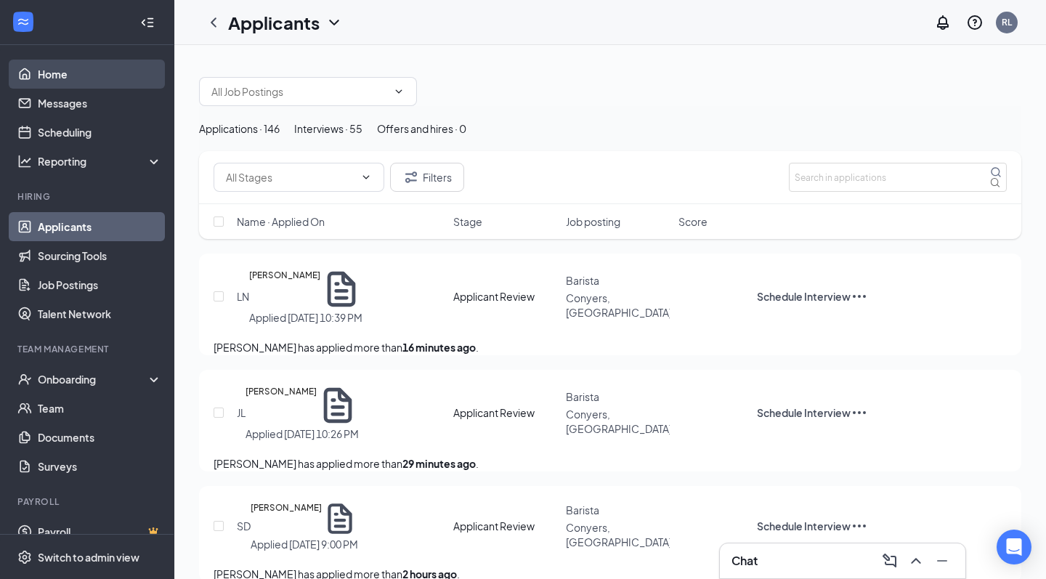
click at [85, 70] on link "Home" at bounding box center [100, 74] width 124 height 29
